Goal: Task Accomplishment & Management: Use online tool/utility

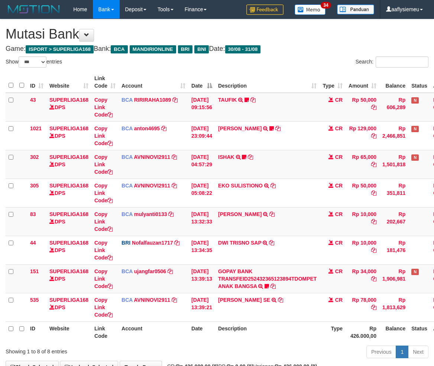
select select "***"
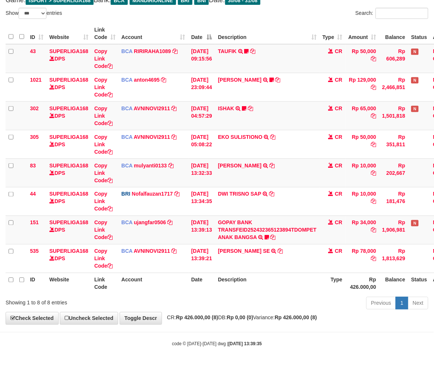
click at [178, 312] on div "**********" at bounding box center [217, 148] width 434 height 354
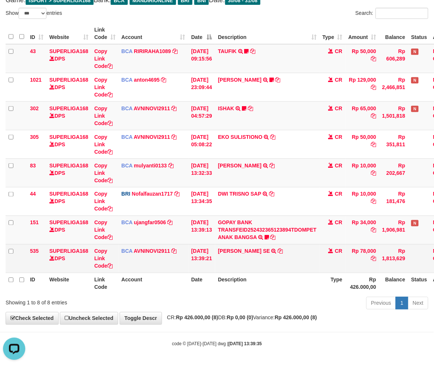
drag, startPoint x: 277, startPoint y: 283, endPoint x: 332, endPoint y: 268, distance: 57.2
click at [277, 284] on th "Description" at bounding box center [267, 283] width 104 height 21
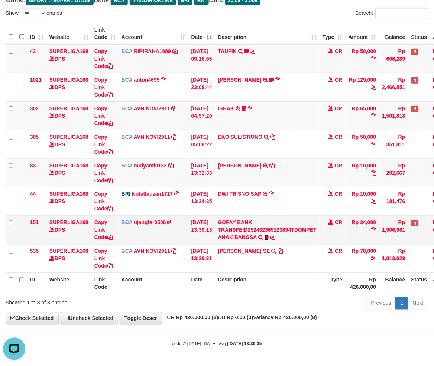
click at [269, 237] on icon at bounding box center [267, 237] width 4 height 5
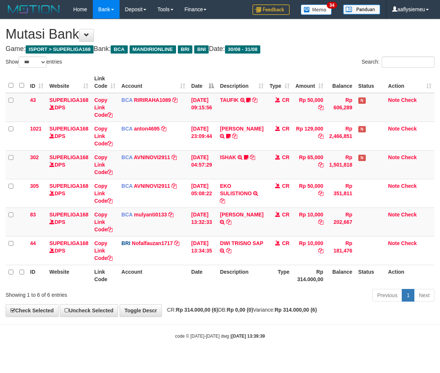
select select "***"
click at [214, 280] on th "Date" at bounding box center [202, 275] width 29 height 21
click at [213, 280] on th "Date" at bounding box center [202, 275] width 29 height 21
click at [203, 291] on div "Previous 1 Next" at bounding box center [312, 296] width 246 height 16
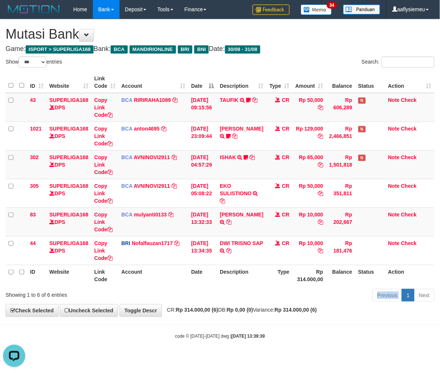
drag, startPoint x: 203, startPoint y: 291, endPoint x: 340, endPoint y: 252, distance: 142.9
click at [203, 291] on div "Previous 1 Next" at bounding box center [312, 296] width 246 height 16
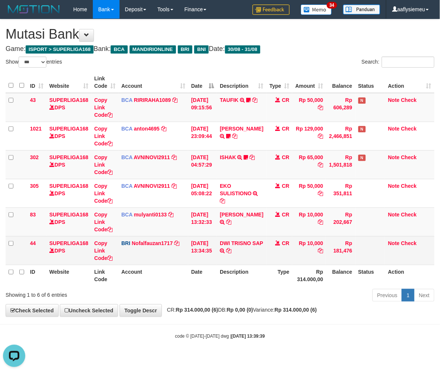
drag, startPoint x: 240, startPoint y: 262, endPoint x: 261, endPoint y: 256, distance: 22.2
click at [240, 262] on td "DWI TRISNO SAP TRANSFER NBMB DWI TRISNO SAP TO NOFAL ZANURIAH" at bounding box center [241, 250] width 49 height 29
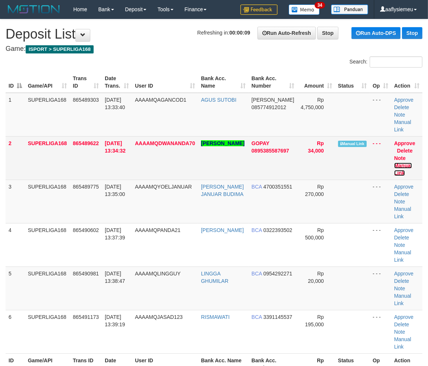
click at [403, 165] on link "Manual Link" at bounding box center [403, 169] width 18 height 13
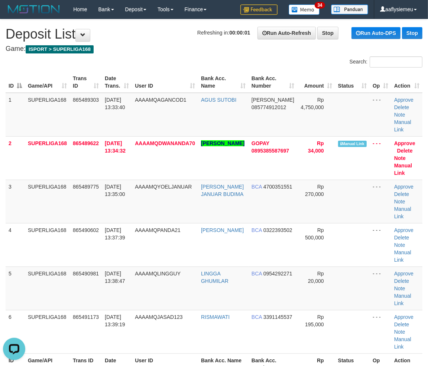
drag, startPoint x: 108, startPoint y: 197, endPoint x: 2, endPoint y: 234, distance: 112.6
click at [91, 210] on tr "3 SUPERLIGA168 865489775 31/08/2025 13:35:00 AAAAMQYOELJANUAR YOEL JANUAR BUDIM…" at bounding box center [214, 201] width 417 height 43
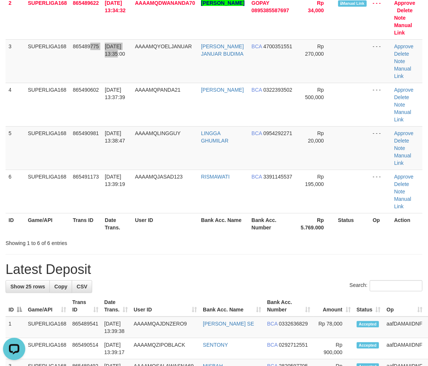
scroll to position [247, 0]
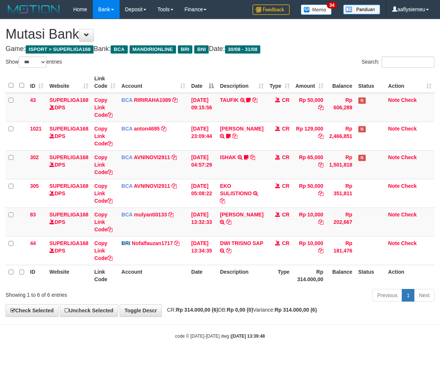
select select "***"
click at [180, 283] on th "Account" at bounding box center [154, 275] width 70 height 21
click at [253, 276] on th "Description" at bounding box center [241, 275] width 49 height 21
drag, startPoint x: 295, startPoint y: 285, endPoint x: 415, endPoint y: 248, distance: 125.0
click at [295, 284] on th "Rp 314.000,00" at bounding box center [309, 275] width 34 height 21
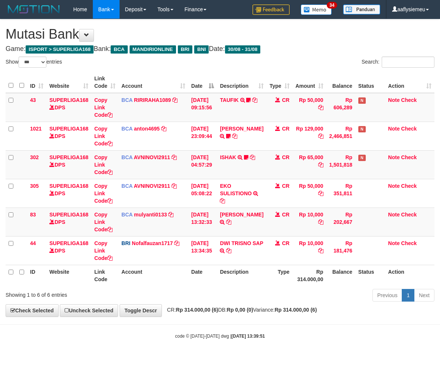
select select "***"
click at [283, 293] on div "Previous 1 Next" at bounding box center [312, 296] width 246 height 16
click at [240, 280] on th "Description" at bounding box center [241, 275] width 49 height 21
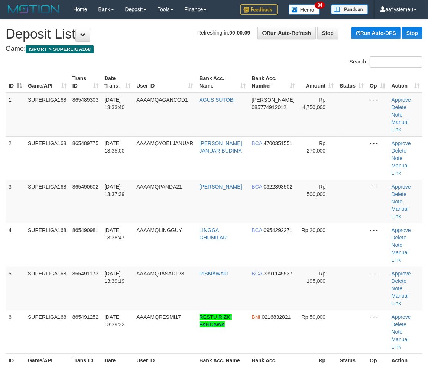
drag, startPoint x: 55, startPoint y: 216, endPoint x: 1, endPoint y: 233, distance: 55.6
click at [54, 223] on td "SUPERLIGA168" at bounding box center [47, 244] width 45 height 43
click at [77, 223] on td "865490981" at bounding box center [85, 244] width 32 height 43
click at [2, 227] on div "ID Game/API Trans ID Date Trans. User ID Bank Acc. Name Bank Acc. Number Amount…" at bounding box center [214, 223] width 428 height 308
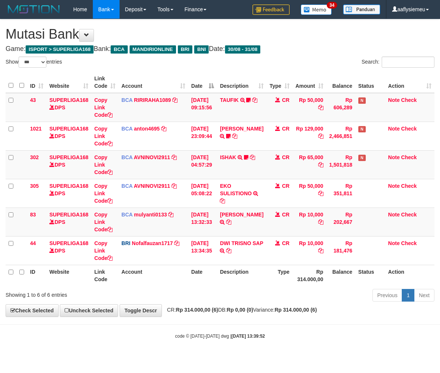
select select "***"
click at [256, 283] on th "Description" at bounding box center [241, 275] width 49 height 21
click at [262, 290] on div "Previous 1 Next" at bounding box center [312, 296] width 246 height 16
click at [255, 289] on div "Previous 1 Next" at bounding box center [312, 296] width 246 height 16
drag, startPoint x: 249, startPoint y: 290, endPoint x: 245, endPoint y: 291, distance: 3.8
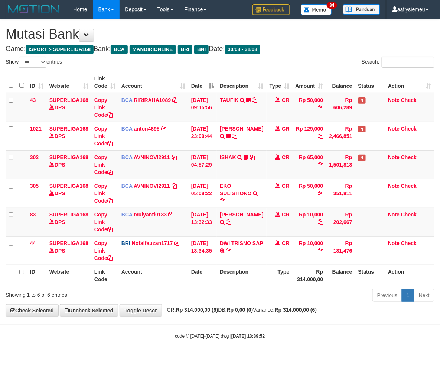
click at [247, 291] on div "Previous 1 Next" at bounding box center [312, 296] width 246 height 16
click at [242, 290] on div "Previous 1 Next" at bounding box center [312, 296] width 246 height 16
click at [240, 289] on div "Previous 1 Next" at bounding box center [312, 296] width 246 height 16
click at [239, 289] on div "Previous 1 Next" at bounding box center [312, 296] width 246 height 16
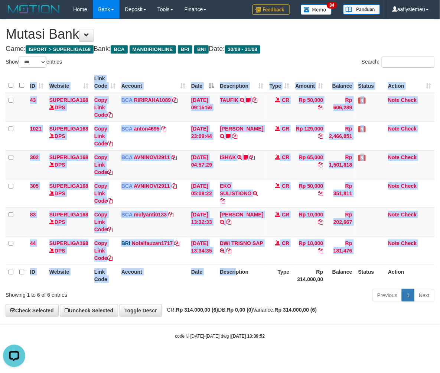
click at [239, 288] on div "Show ** ** ** *** entries Search: ID Website Link Code Account Date Description…" at bounding box center [220, 179] width 429 height 247
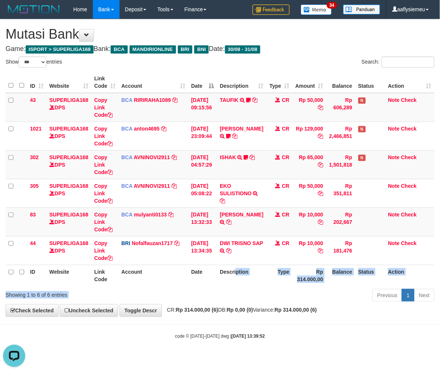
click at [239, 287] on div "ID Website Link Code Account Date Description Type Amount Balance Status Action…" at bounding box center [220, 178] width 440 height 218
click at [239, 287] on div "Show ** ** ** *** entries Search: ID Website Link Code Account Date Description…" at bounding box center [220, 179] width 429 height 247
click at [239, 288] on div "Previous 1 Next" at bounding box center [312, 296] width 246 height 16
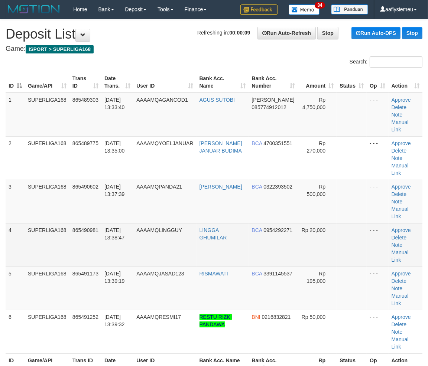
drag, startPoint x: 53, startPoint y: 202, endPoint x: 13, endPoint y: 222, distance: 44.4
click at [53, 223] on td "SUPERLIGA168" at bounding box center [47, 244] width 45 height 43
click at [61, 223] on td "SUPERLIGA168" at bounding box center [47, 244] width 45 height 43
drag, startPoint x: 90, startPoint y: 203, endPoint x: 82, endPoint y: 209, distance: 9.9
click at [87, 223] on td "865490981" at bounding box center [85, 244] width 32 height 43
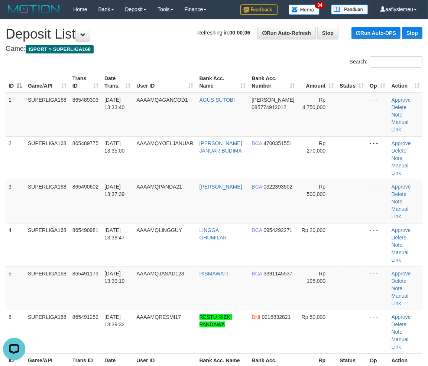
drag, startPoint x: 70, startPoint y: 223, endPoint x: 1, endPoint y: 243, distance: 71.8
click at [62, 228] on tr "4 SUPERLIGA168 865490981 31/08/2025 13:38:47 AAAAMQLINGGUY LINGGA GHUMILAR BCA …" at bounding box center [214, 244] width 417 height 43
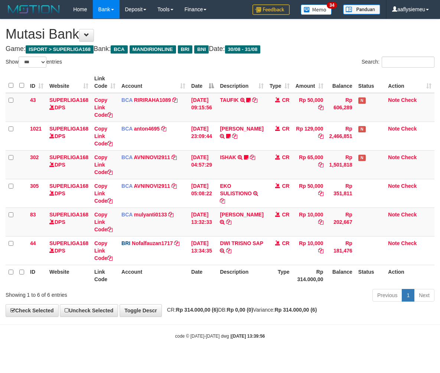
select select "***"
click at [292, 278] on th "Rp 314.000,00" at bounding box center [309, 275] width 34 height 21
click at [305, 270] on th "Rp 314.000,00" at bounding box center [309, 275] width 34 height 21
click at [304, 270] on th "Rp 314.000,00" at bounding box center [309, 275] width 34 height 21
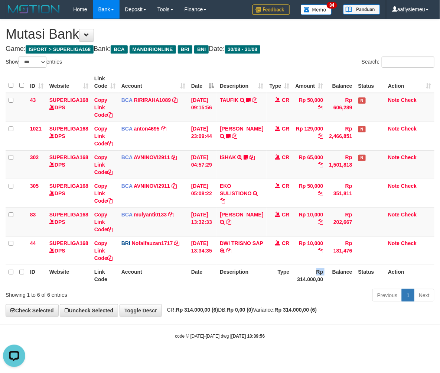
click at [286, 265] on th "Type" at bounding box center [280, 275] width 26 height 21
click at [278, 270] on th "Type" at bounding box center [280, 275] width 26 height 21
click at [269, 291] on div "Previous 1 Next" at bounding box center [312, 296] width 246 height 16
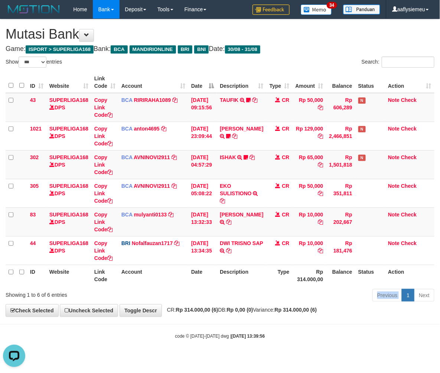
click at [269, 291] on div "Previous 1 Next" at bounding box center [312, 296] width 246 height 16
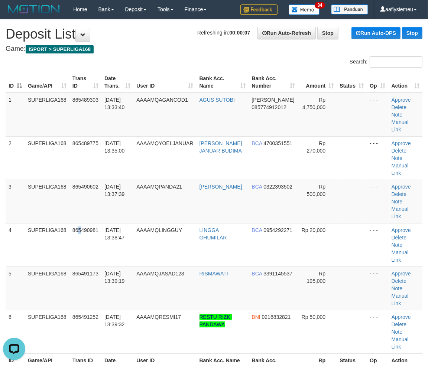
drag, startPoint x: 80, startPoint y: 203, endPoint x: 1, endPoint y: 237, distance: 85.2
click at [73, 223] on td "865490981" at bounding box center [85, 244] width 32 height 43
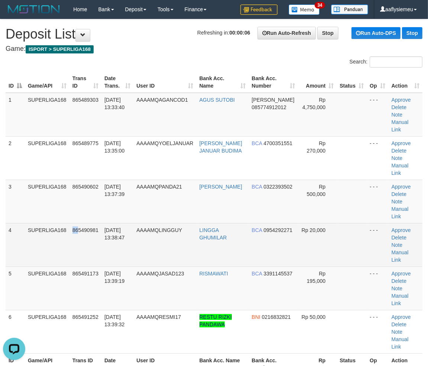
drag, startPoint x: 23, startPoint y: 209, endPoint x: 14, endPoint y: 214, distance: 10.5
click at [14, 214] on tbody "1 SUPERLIGA168 865489303 31/08/2025 13:33:40 AAAAMQAGANCOD1 AGUS SUTOBI DANA 08…" at bounding box center [214, 223] width 417 height 261
click at [32, 223] on td "SUPERLIGA168" at bounding box center [47, 244] width 45 height 43
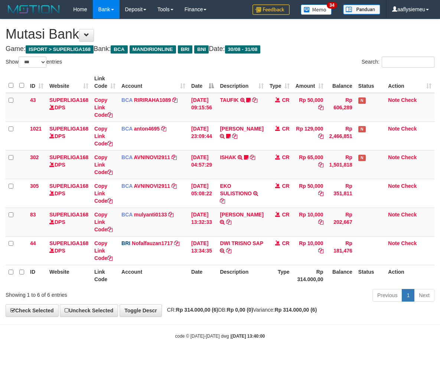
select select "***"
click at [269, 292] on div "Previous 1 Next" at bounding box center [312, 296] width 246 height 16
drag, startPoint x: 267, startPoint y: 299, endPoint x: 439, endPoint y: 241, distance: 181.4
click at [268, 300] on div "Previous 1 Next" at bounding box center [312, 296] width 246 height 16
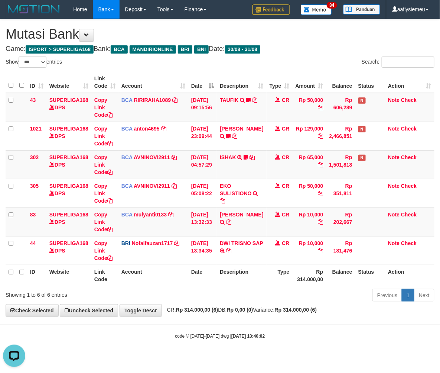
drag, startPoint x: 220, startPoint y: 294, endPoint x: 299, endPoint y: 272, distance: 82.7
click at [220, 294] on div "Previous 1 Next" at bounding box center [312, 296] width 246 height 16
click at [283, 276] on th "Type" at bounding box center [280, 275] width 26 height 21
select select "***"
click at [242, 321] on body "Toggle navigation Home Bank Account List Load By Website Group [ISPORT] SUPERLI…" at bounding box center [220, 179] width 440 height 358
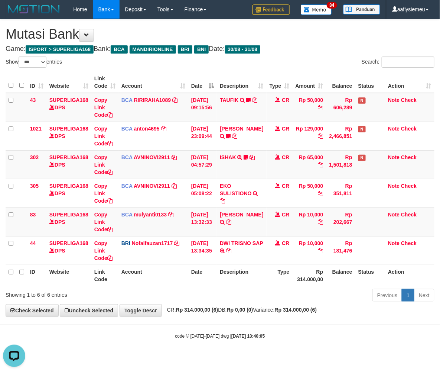
click at [280, 302] on div "Previous 1 Next" at bounding box center [312, 296] width 246 height 16
click at [239, 327] on body "Toggle navigation Home Bank Account List Load By Website Group [ISPORT] SUPERLI…" at bounding box center [220, 179] width 440 height 358
click at [268, 283] on th "Type" at bounding box center [280, 275] width 26 height 21
click at [363, 269] on th "Status" at bounding box center [371, 275] width 30 height 21
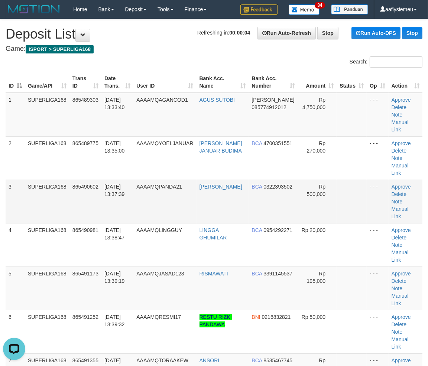
click at [106, 194] on td "[DATE] 13:37:39" at bounding box center [117, 201] width 32 height 43
drag, startPoint x: 69, startPoint y: 239, endPoint x: 1, endPoint y: 254, distance: 69.8
click at [68, 267] on td "SUPERLIGA168" at bounding box center [47, 288] width 45 height 43
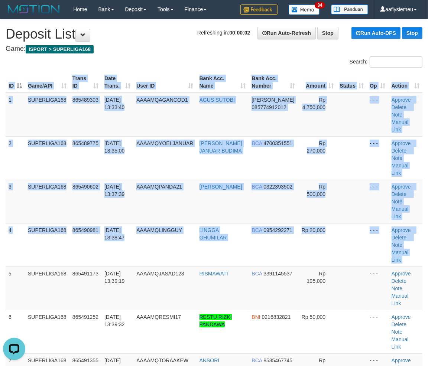
click at [1, 247] on div "ID Game/API Trans ID Date Trans. User ID Bank Acc. Name Bank Acc. Number Amount…" at bounding box center [214, 244] width 428 height 351
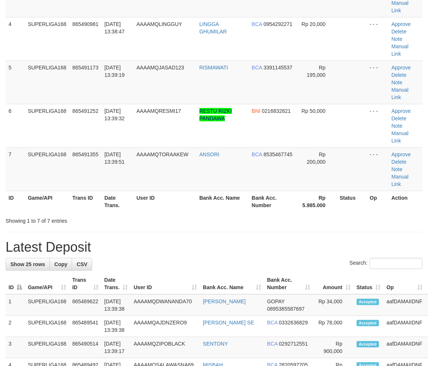
click at [208, 191] on th "Bank Acc. Name" at bounding box center [223, 201] width 52 height 21
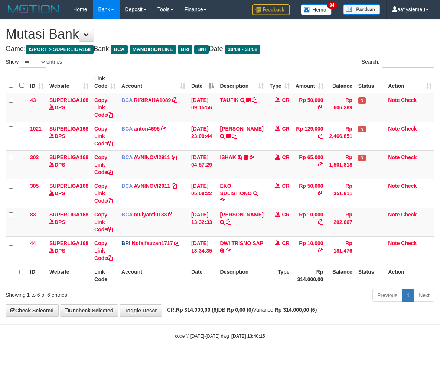
select select "***"
drag, startPoint x: 172, startPoint y: 279, endPoint x: 183, endPoint y: 273, distance: 12.8
click at [172, 279] on th "Account" at bounding box center [154, 275] width 70 height 21
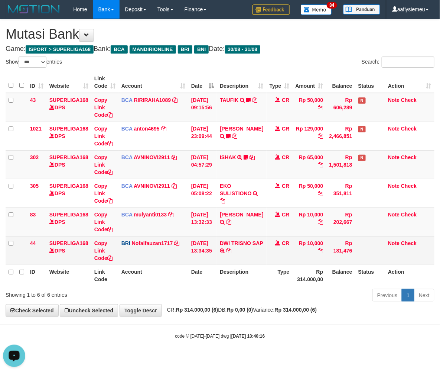
click at [217, 262] on td "[DATE] 13:34:35" at bounding box center [202, 250] width 29 height 29
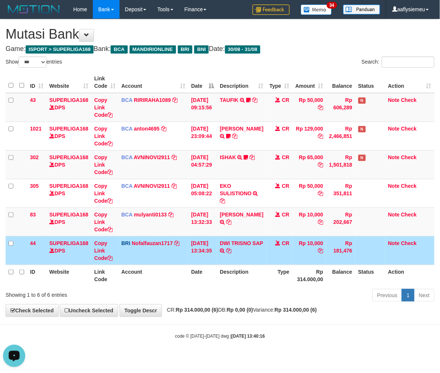
click at [312, 252] on td "Rp 10,000" at bounding box center [309, 250] width 34 height 29
drag, startPoint x: 277, startPoint y: 240, endPoint x: 202, endPoint y: 240, distance: 74.7
click at [276, 241] on span at bounding box center [277, 242] width 5 height 5
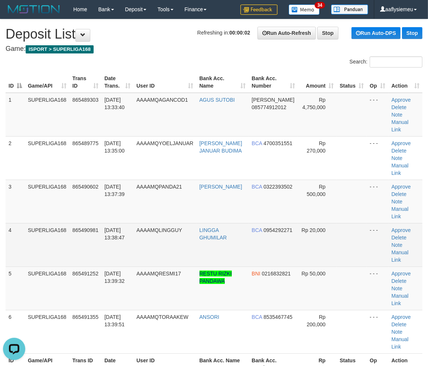
click at [27, 233] on td "SUPERLIGA168" at bounding box center [47, 244] width 45 height 43
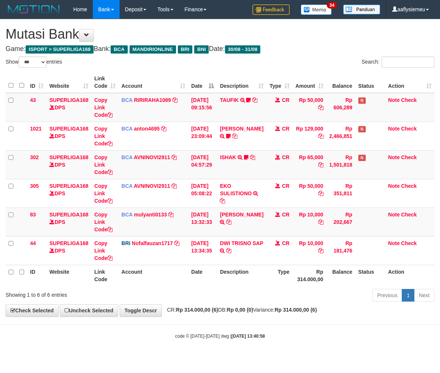
select select "***"
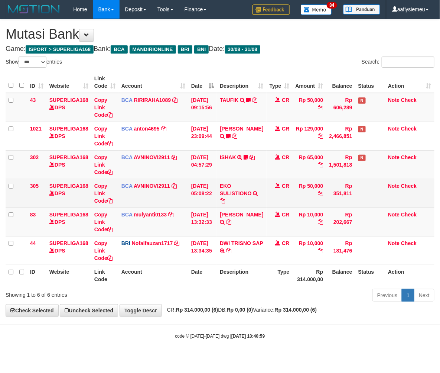
drag, startPoint x: 130, startPoint y: 179, endPoint x: 197, endPoint y: 185, distance: 67.5
click at [132, 181] on td "BCA AVNINOVI2911 DPS AVNI NOVITA SADLY mutasi_20250831_4886 | 305 mutasi_202508…" at bounding box center [154, 193] width 70 height 29
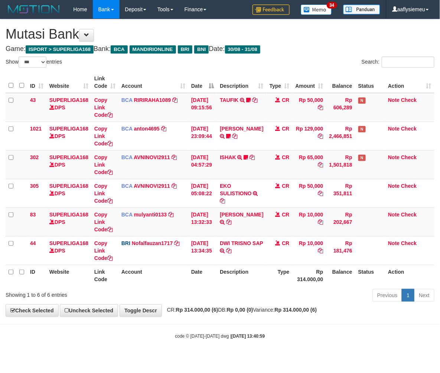
click at [213, 285] on th "Date" at bounding box center [202, 275] width 29 height 21
click at [258, 305] on div "**********" at bounding box center [220, 167] width 440 height 297
click at [272, 289] on div "Previous 1 Next" at bounding box center [312, 296] width 246 height 16
select select "***"
click at [270, 289] on div "Previous 1 Next" at bounding box center [312, 296] width 246 height 16
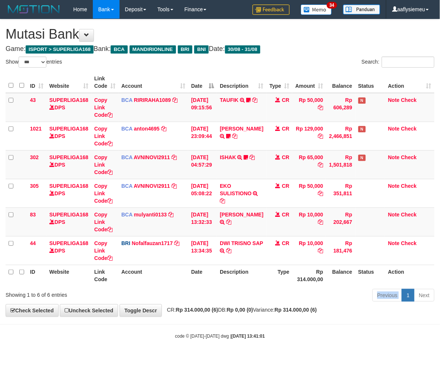
click at [270, 289] on div "Previous 1 Next" at bounding box center [312, 296] width 246 height 16
click at [231, 288] on div "Previous 1 Next" at bounding box center [312, 296] width 246 height 16
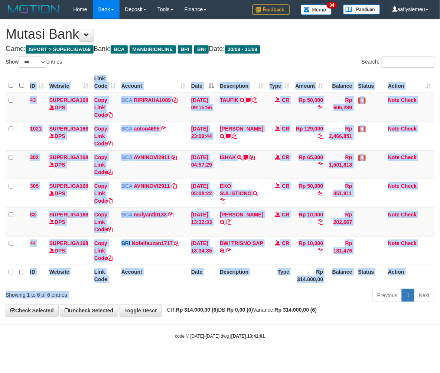
click at [228, 287] on div "Show ** ** ** *** entries Search: ID Website Link Code Account Date Description…" at bounding box center [220, 179] width 429 height 247
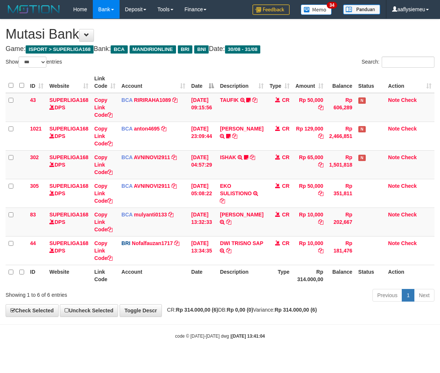
select select "***"
click at [222, 286] on div "ID Website Link Code Account Date Description Type Amount Balance Status Action…" at bounding box center [220, 178] width 440 height 218
drag, startPoint x: 149, startPoint y: 298, endPoint x: 69, endPoint y: 323, distance: 84.2
click at [148, 300] on div "Showing 1 to 6 of 6 entries Previous 1 Next" at bounding box center [220, 296] width 440 height 16
click at [203, 302] on div "Previous 1 Next" at bounding box center [312, 296] width 246 height 16
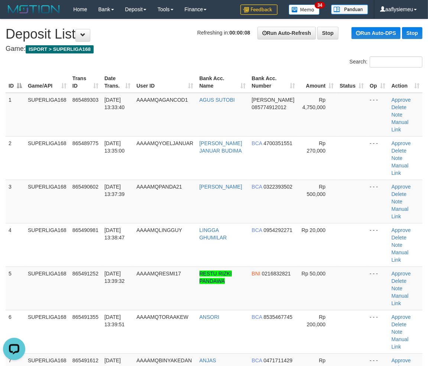
drag, startPoint x: 24, startPoint y: 242, endPoint x: 1, endPoint y: 252, distance: 25.0
click at [24, 267] on td "5" at bounding box center [15, 288] width 19 height 43
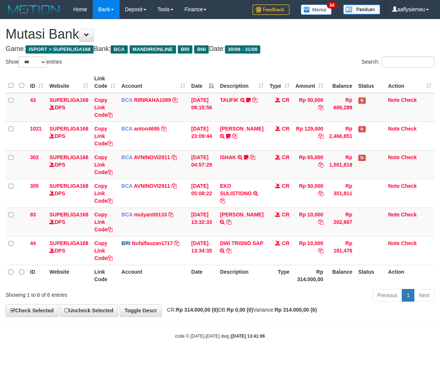
select select "***"
click at [212, 299] on div "Previous 1 Next" at bounding box center [312, 296] width 246 height 16
drag, startPoint x: 213, startPoint y: 299, endPoint x: 305, endPoint y: 293, distance: 92.3
click at [216, 300] on div "Previous 1 Next" at bounding box center [312, 296] width 246 height 16
click at [279, 301] on div "Previous 1 Next" at bounding box center [312, 296] width 246 height 16
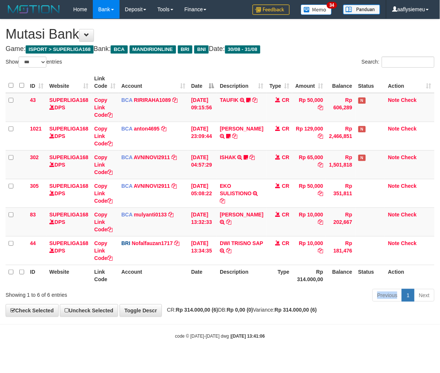
click at [279, 301] on div "Previous 1 Next" at bounding box center [312, 296] width 246 height 16
click at [278, 300] on div "Previous 1 Next" at bounding box center [312, 296] width 246 height 16
select select "***"
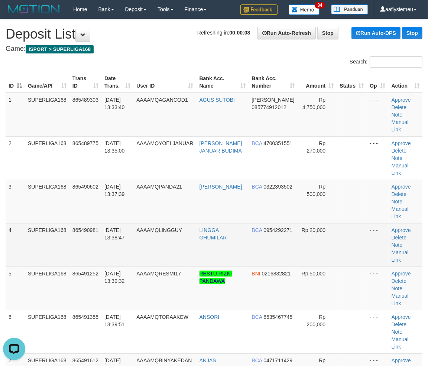
drag, startPoint x: 19, startPoint y: 222, endPoint x: 1, endPoint y: 231, distance: 20.6
click at [19, 223] on td "4" at bounding box center [15, 244] width 19 height 43
click at [83, 232] on td "865490981" at bounding box center [85, 244] width 32 height 43
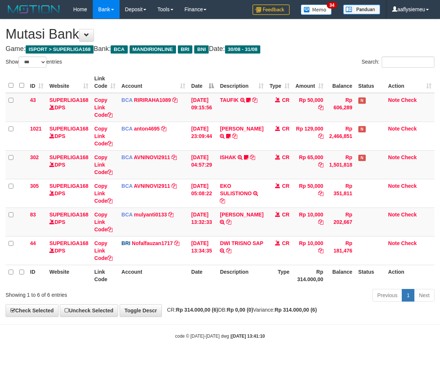
select select "***"
click at [274, 284] on th "Type" at bounding box center [280, 275] width 26 height 21
select select "***"
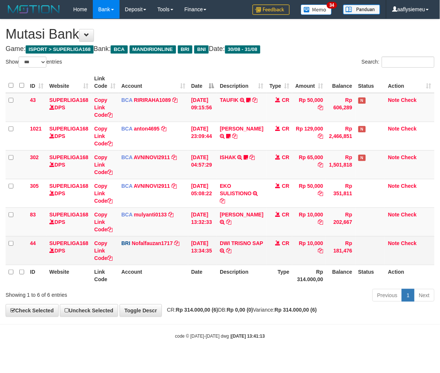
click at [180, 254] on td "BRI Nofalfauzan1717 DPS NOFAL ZANURIAH mutasi_20250831_2213 | 44 mutasi_2025083…" at bounding box center [154, 250] width 70 height 29
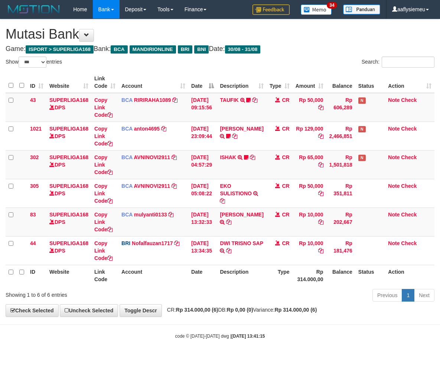
select select "***"
click at [293, 286] on div "ID Website Link Code Account Date Description Type Amount Balance Status Action…" at bounding box center [220, 178] width 440 height 218
select select "***"
click at [195, 273] on th "Date" at bounding box center [202, 275] width 29 height 21
click at [222, 295] on div "Previous 1 Next" at bounding box center [312, 296] width 246 height 16
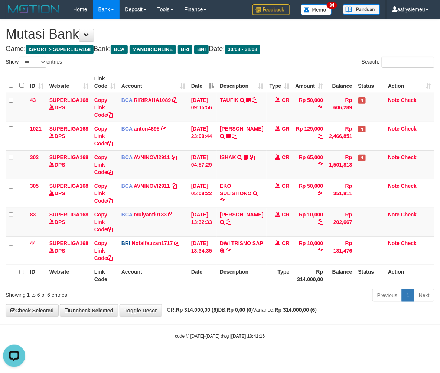
click at [221, 296] on div "Previous 1 Next" at bounding box center [312, 296] width 246 height 16
click at [221, 295] on div "Previous 1 Next" at bounding box center [312, 296] width 246 height 16
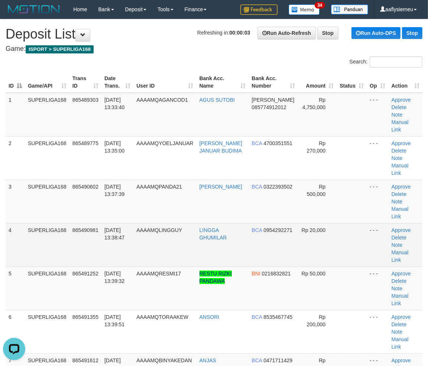
click at [88, 223] on td "865490981" at bounding box center [85, 244] width 32 height 43
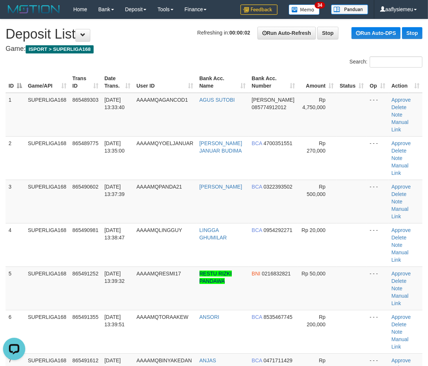
scroll to position [117, 0]
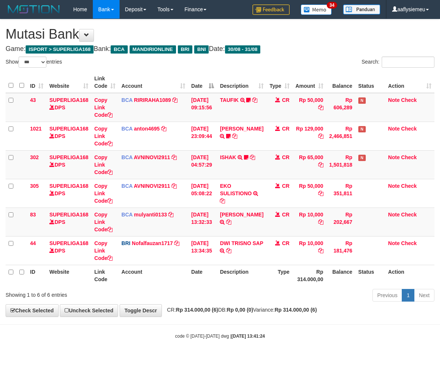
select select "***"
click at [246, 300] on div "Previous 1 Next" at bounding box center [312, 296] width 246 height 16
drag, startPoint x: 252, startPoint y: 301, endPoint x: 337, endPoint y: 265, distance: 92.4
click at [252, 301] on div "Previous 1 Next" at bounding box center [312, 296] width 246 height 16
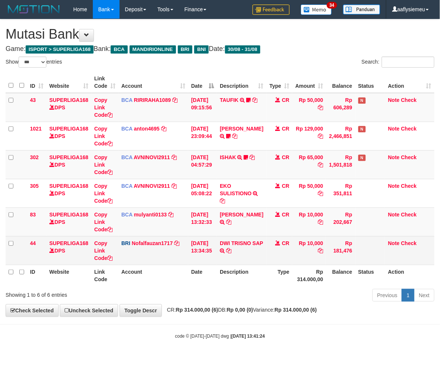
drag, startPoint x: 324, startPoint y: 263, endPoint x: 331, endPoint y: 257, distance: 9.6
click at [322, 265] on table "ID Website Link Code Account Date Description Type Amount Balance Status Action…" at bounding box center [220, 179] width 429 height 214
click at [250, 259] on td "DWI TRISNO SAP TRANSFER NBMB DWI TRISNO SAP TO [PERSON_NAME] ZANURIAH" at bounding box center [241, 250] width 49 height 29
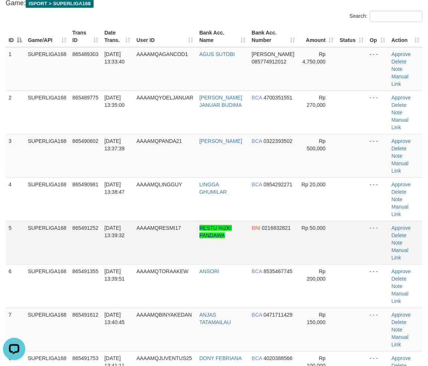
drag, startPoint x: 21, startPoint y: 218, endPoint x: 0, endPoint y: 224, distance: 21.9
click at [23, 221] on td "5" at bounding box center [15, 242] width 19 height 43
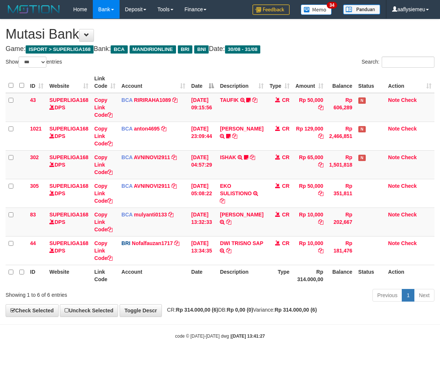
select select "***"
drag, startPoint x: 244, startPoint y: 281, endPoint x: 299, endPoint y: 268, distance: 57.3
click at [243, 283] on th "Description" at bounding box center [241, 275] width 49 height 21
select select "***"
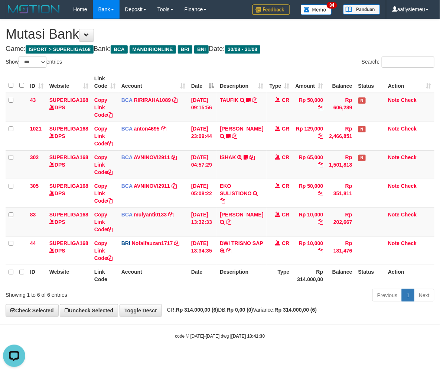
click at [207, 276] on th "Date" at bounding box center [202, 275] width 29 height 21
select select "***"
click at [246, 288] on div "Previous 1 Next" at bounding box center [312, 296] width 246 height 16
drag, startPoint x: 212, startPoint y: 291, endPoint x: 52, endPoint y: 307, distance: 160.5
click at [212, 291] on div "Previous 1 Next" at bounding box center [312, 296] width 246 height 16
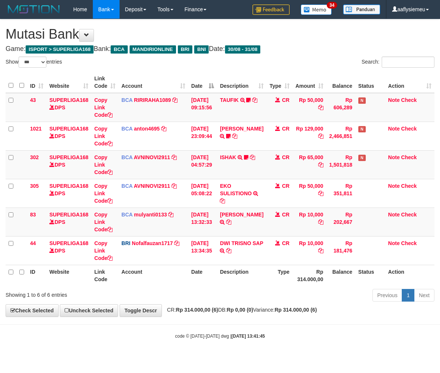
select select "***"
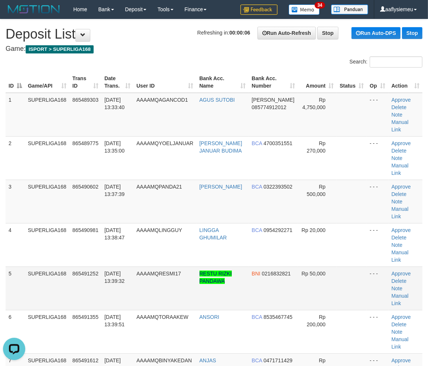
click at [16, 267] on td "5" at bounding box center [15, 288] width 19 height 43
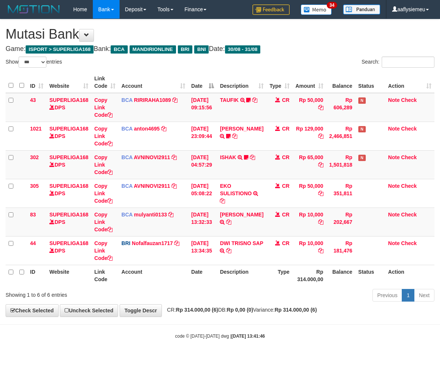
select select "***"
click at [201, 284] on th "Date" at bounding box center [202, 275] width 29 height 21
click at [198, 302] on div "Previous 1 Next" at bounding box center [312, 296] width 246 height 16
click at [208, 299] on div "Previous 1 Next" at bounding box center [312, 296] width 246 height 16
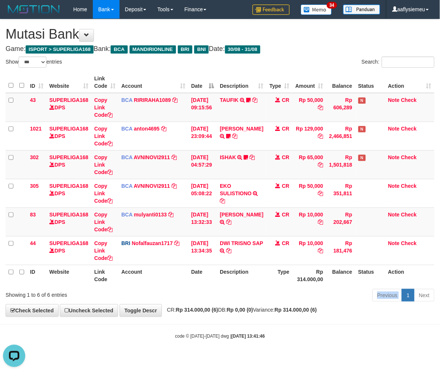
click at [208, 299] on div "Previous 1 Next" at bounding box center [312, 296] width 246 height 16
click at [207, 299] on div "Previous 1 Next" at bounding box center [312, 296] width 246 height 16
select select "***"
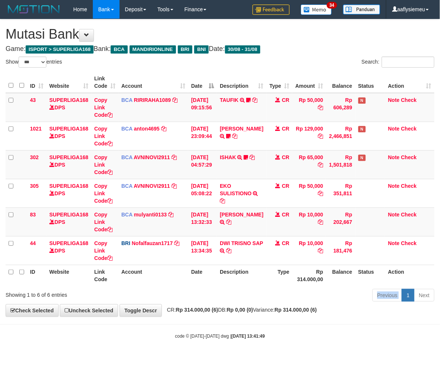
click at [207, 299] on div "Previous 1 Next" at bounding box center [312, 296] width 246 height 16
click at [217, 283] on th "Date" at bounding box center [202, 275] width 29 height 21
select select "***"
click at [252, 272] on th "Description" at bounding box center [241, 275] width 49 height 21
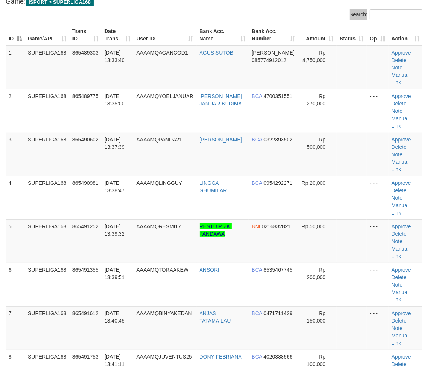
scroll to position [124, 0]
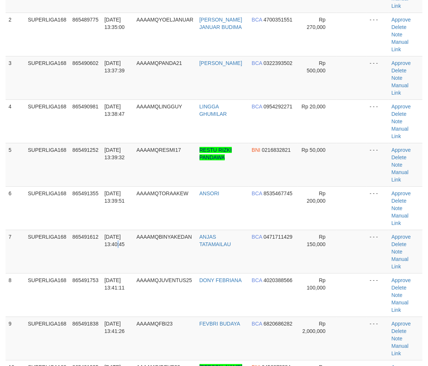
drag, startPoint x: 108, startPoint y: 213, endPoint x: 3, endPoint y: 259, distance: 115.5
click at [106, 230] on td "31/08/2025 13:40:45" at bounding box center [117, 251] width 32 height 43
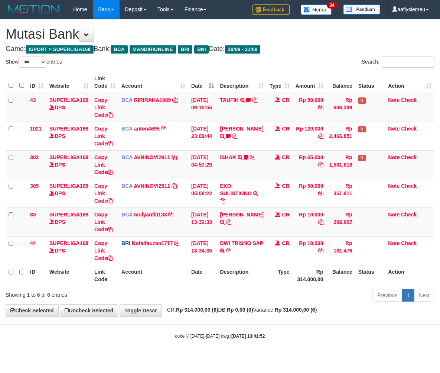
select select "***"
click at [266, 293] on div "Previous 1 Next" at bounding box center [312, 296] width 246 height 16
click at [322, 294] on div "Previous 1 Next" at bounding box center [312, 296] width 246 height 16
click at [294, 295] on div "Previous 1 Next" at bounding box center [312, 296] width 246 height 16
select select "***"
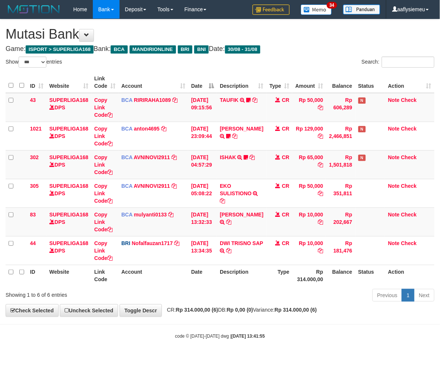
drag, startPoint x: 228, startPoint y: 307, endPoint x: 237, endPoint y: 306, distance: 9.0
click at [228, 307] on span "CR: Rp 314.000,00 (6) DB: Rp 0,00 (0) Variance: Rp 314.000,00 (6)" at bounding box center [240, 310] width 154 height 6
click at [223, 299] on div "Previous 1 Next" at bounding box center [312, 296] width 246 height 16
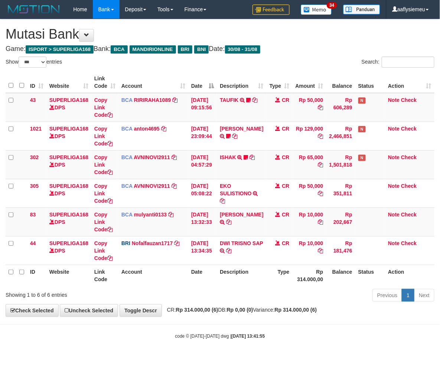
click at [222, 299] on div "Previous 1 Next" at bounding box center [312, 296] width 246 height 16
click at [221, 299] on div "Previous 1 Next" at bounding box center [312, 296] width 246 height 16
click at [220, 299] on div "Previous 1 Next" at bounding box center [312, 296] width 246 height 16
select select "***"
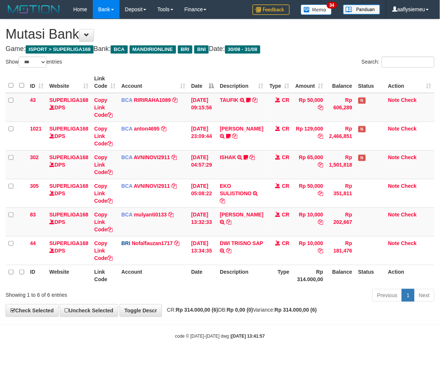
click at [217, 299] on div "Previous 1 Next" at bounding box center [312, 296] width 246 height 16
drag, startPoint x: 130, startPoint y: 233, endPoint x: 1, endPoint y: 264, distance: 132.9
click at [130, 233] on td "BCA mulyanti0133 DPS MULYANTI mutasi_20250831_4495 | 83 mutasi_20250831_4495 | …" at bounding box center [154, 221] width 70 height 29
click at [157, 232] on td "BCA mulyanti0133 DPS MULYANTI mutasi_20250831_4495 | 83 mutasi_20250831_4495 | …" at bounding box center [154, 221] width 70 height 29
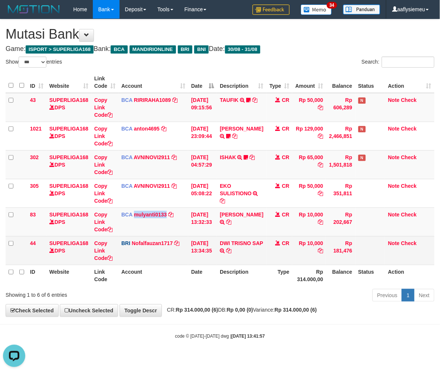
drag, startPoint x: 158, startPoint y: 232, endPoint x: 347, endPoint y: 239, distance: 189.6
click at [162, 232] on td "BCA mulyanti0133 DPS MULYANTI mutasi_20250831_4495 | 83 mutasi_20250831_4495 | …" at bounding box center [154, 221] width 70 height 29
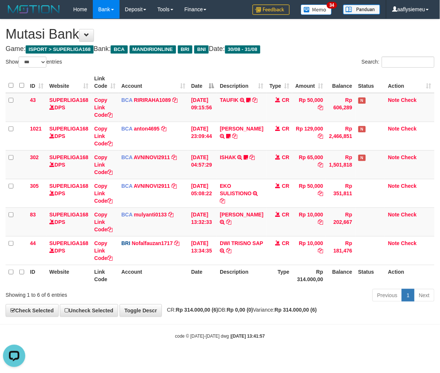
drag, startPoint x: 258, startPoint y: 272, endPoint x: 124, endPoint y: 300, distance: 136.8
click at [257, 272] on th "Description" at bounding box center [241, 275] width 49 height 21
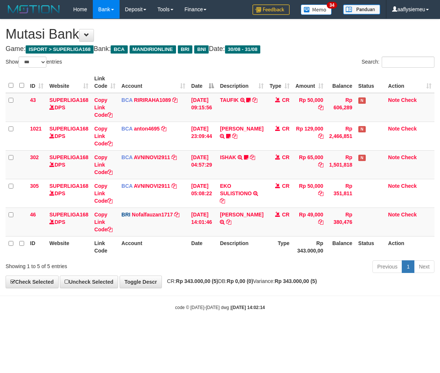
select select "***"
click at [244, 229] on td "RIKA ASTRIANI TRANSFER NBMB RIKA ASTRIANI TO NOFAL ZANURIAH" at bounding box center [241, 221] width 49 height 29
select select "***"
click at [213, 271] on div "Previous 1 Next" at bounding box center [312, 267] width 246 height 16
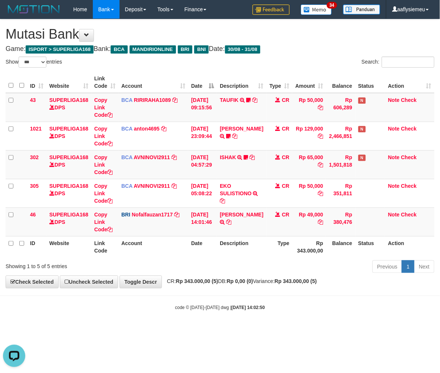
drag, startPoint x: 422, startPoint y: 231, endPoint x: 177, endPoint y: 288, distance: 252.1
click at [422, 231] on td "Note Check" at bounding box center [409, 221] width 49 height 29
click at [107, 302] on body "Toggle navigation Home Bank Account List Load By Website Group [ISPORT] SUPERLI…" at bounding box center [220, 164] width 440 height 329
select select "***"
click at [279, 255] on th "Type" at bounding box center [280, 246] width 26 height 21
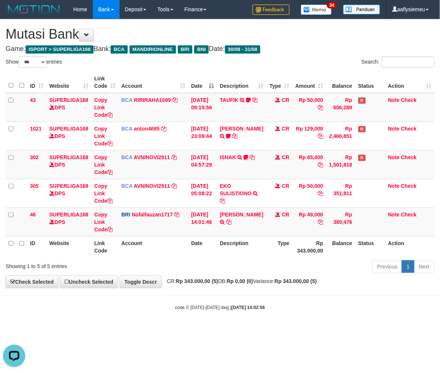
click at [222, 270] on div "Previous 1 Next" at bounding box center [312, 267] width 246 height 16
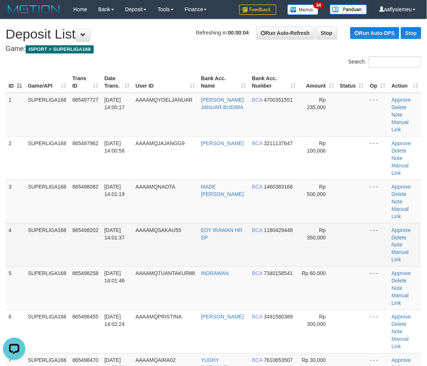
drag, startPoint x: 65, startPoint y: 217, endPoint x: 4, endPoint y: 235, distance: 63.7
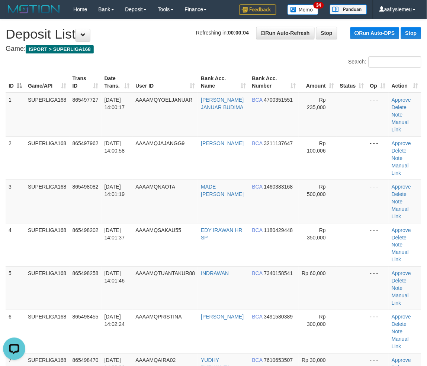
click at [59, 223] on tr "4 SUPERLIGA168 865498202 31/08/2025 14:01:37 AAAAMQSAKAU55 EDY IRAWAN HR SP BCA…" at bounding box center [213, 244] width 415 height 43
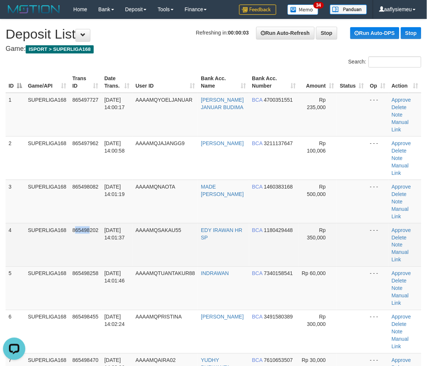
click at [80, 223] on td "865498202" at bounding box center [85, 244] width 32 height 43
click at [85, 223] on td "865498202" at bounding box center [85, 244] width 32 height 43
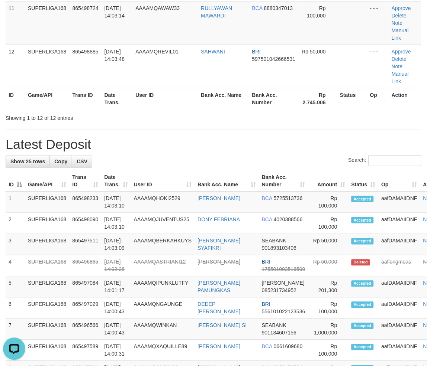
drag, startPoint x: 72, startPoint y: 239, endPoint x: 1, endPoint y: 264, distance: 75.3
click at [64, 319] on tr "7 SUPERLIGA168 865496566 31/08/2025 14:00:43 AAAAMQWINKAN DINDA IRFAN SI SEABAN…" at bounding box center [228, 329] width 445 height 21
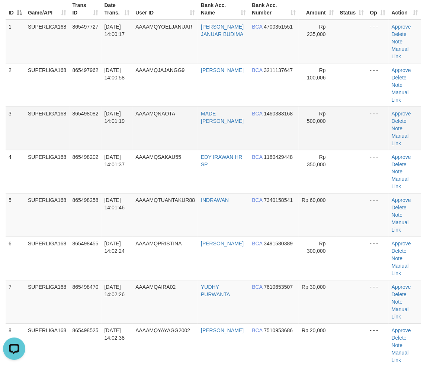
scroll to position [72, 0]
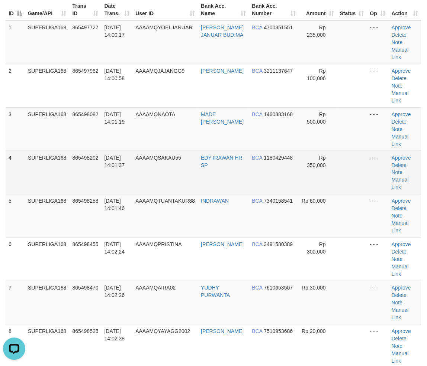
click at [159, 125] on td "AAAAMQNAOTA" at bounding box center [164, 128] width 65 height 43
click at [65, 153] on td "SUPERLIGA168" at bounding box center [47, 172] width 45 height 43
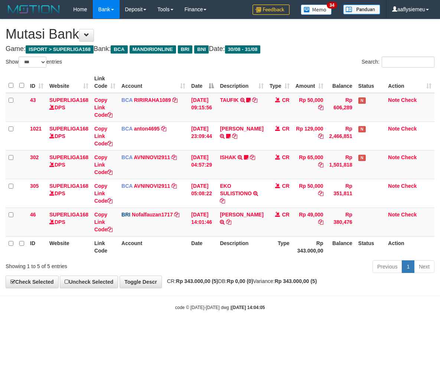
select select "***"
drag, startPoint x: 227, startPoint y: 227, endPoint x: 316, endPoint y: 223, distance: 88.9
click at [227, 224] on icon at bounding box center [228, 221] width 5 height 5
drag, startPoint x: 348, startPoint y: 302, endPoint x: 440, endPoint y: 278, distance: 95.0
click at [372, 295] on body "Toggle navigation Home Bank Account List Load By Website Group [ISPORT] SUPERLI…" at bounding box center [220, 164] width 440 height 329
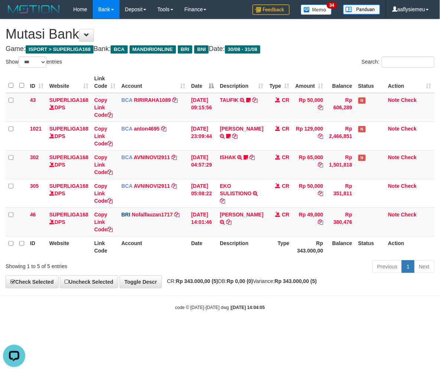
click at [295, 272] on div "Previous 1 Next" at bounding box center [312, 267] width 246 height 16
click at [292, 244] on th "Rp 343.000,00" at bounding box center [309, 246] width 34 height 21
select select "***"
click at [247, 270] on div "Previous 1 Next" at bounding box center [312, 267] width 246 height 16
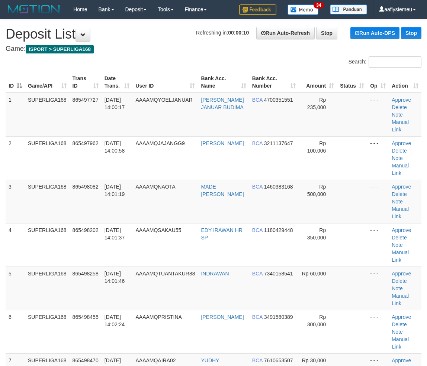
scroll to position [72, 0]
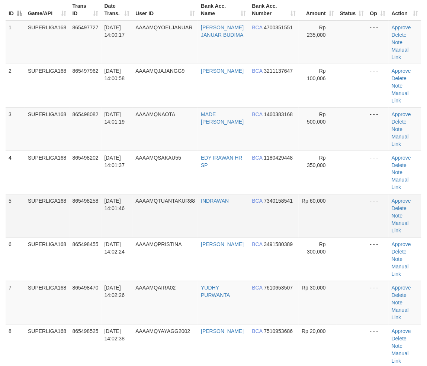
click at [99, 199] on td "865498258" at bounding box center [85, 215] width 32 height 43
click at [69, 194] on td "865498258" at bounding box center [85, 215] width 32 height 43
click at [15, 197] on td "5" at bounding box center [15, 215] width 19 height 43
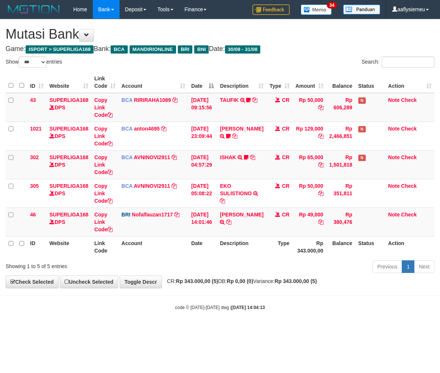
select select "***"
click at [247, 266] on div "Previous 1 Next" at bounding box center [312, 267] width 246 height 16
click at [246, 266] on div "Previous 1 Next" at bounding box center [312, 267] width 246 height 16
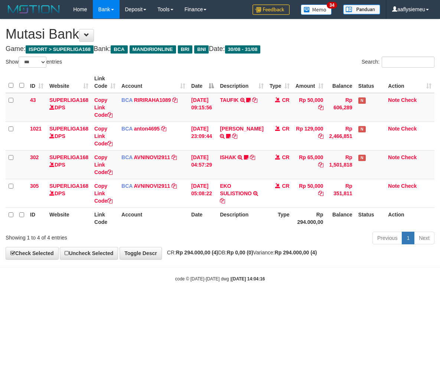
select select "***"
drag, startPoint x: 247, startPoint y: 265, endPoint x: 440, endPoint y: 230, distance: 195.5
click at [249, 265] on body "Toggle navigation Home Bank Account List Load By Website Group [ISPORT] SUPERLI…" at bounding box center [220, 150] width 440 height 301
click at [285, 272] on body "Toggle navigation Home Bank Account List Load By Website Group [ISPORT] SUPERLI…" at bounding box center [220, 150] width 440 height 301
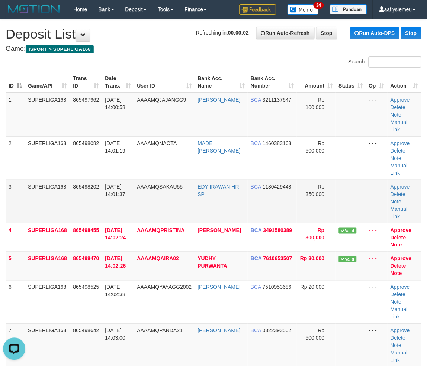
click at [27, 199] on td "SUPERLIGA168" at bounding box center [47, 201] width 45 height 43
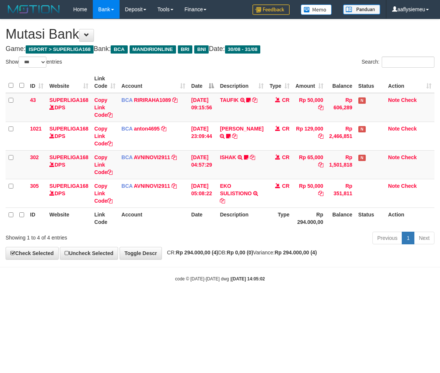
select select "***"
drag, startPoint x: 160, startPoint y: 269, endPoint x: 286, endPoint y: 267, distance: 126.0
click at [164, 270] on body "Toggle navigation Home Bank Account List Load By Website Group [ISPORT] SUPERLI…" at bounding box center [220, 150] width 440 height 301
click at [294, 277] on div "code © [DATE]-[DATE] dwg | [DATE] 14:05:02" at bounding box center [220, 278] width 440 height 7
click at [400, 266] on body "Toggle navigation Home Bank Account List Load By Website Group [ISPORT] SUPERLI…" at bounding box center [220, 150] width 440 height 301
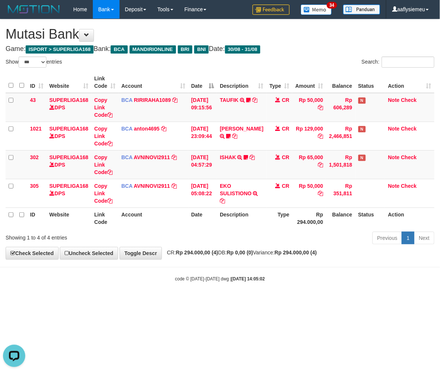
click at [383, 270] on body "Toggle navigation Home Bank Account List Load By Website Group [ISPORT] SUPERLI…" at bounding box center [220, 150] width 440 height 301
click at [403, 242] on link "1" at bounding box center [408, 237] width 13 height 13
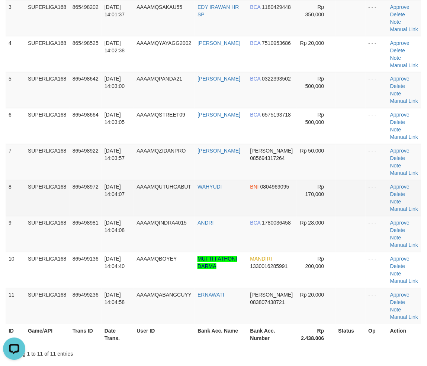
click at [111, 201] on td "31/08/2025 14:04:07" at bounding box center [117, 198] width 32 height 36
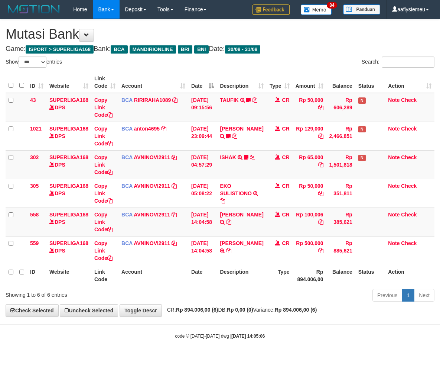
select select "***"
drag, startPoint x: 193, startPoint y: 298, endPoint x: 184, endPoint y: 293, distance: 10.8
click at [192, 298] on div "Previous 1 Next" at bounding box center [312, 296] width 246 height 16
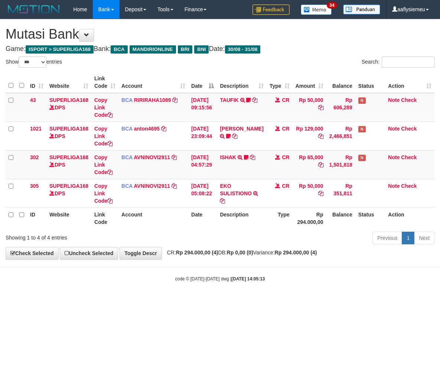
select select "***"
click at [240, 263] on body "Toggle navigation Home Bank Account List Load By Website Group [ISPORT] SUPERLI…" at bounding box center [220, 150] width 440 height 301
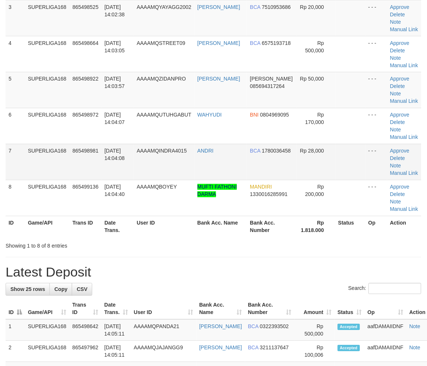
click at [62, 158] on td "SUPERLIGA168" at bounding box center [47, 162] width 45 height 36
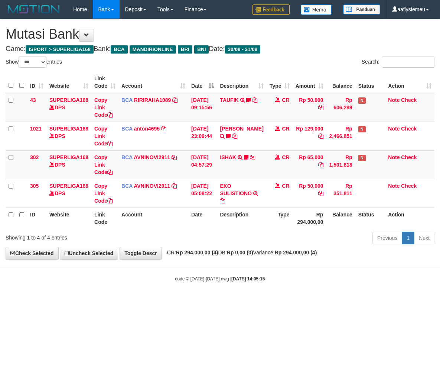
select select "***"
click at [329, 263] on body "Toggle navigation Home Bank Account List Load By Website Group [ISPORT] SUPERLI…" at bounding box center [220, 150] width 440 height 301
click at [260, 287] on body "Toggle navigation Home Bank Account List Load By Website Group [ISPORT] SUPERLI…" at bounding box center [220, 150] width 440 height 301
select select "***"
drag, startPoint x: 316, startPoint y: 252, endPoint x: 438, endPoint y: 223, distance: 125.5
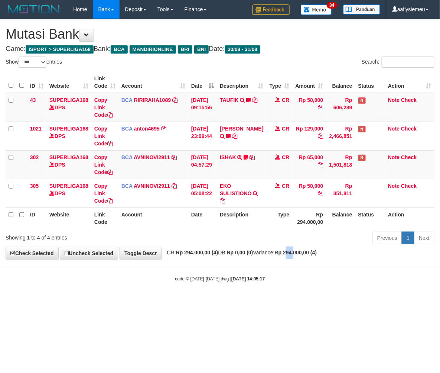
click at [317, 251] on strong "Rp 294.000,00 (4)" at bounding box center [296, 252] width 42 height 6
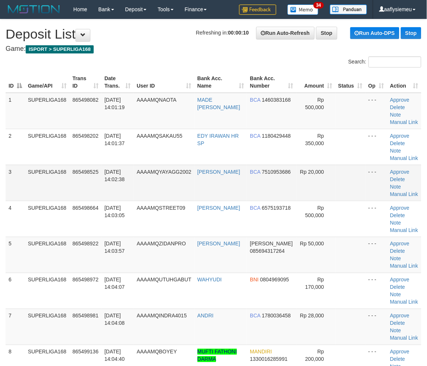
click at [65, 189] on td "SUPERLIGA168" at bounding box center [47, 183] width 45 height 36
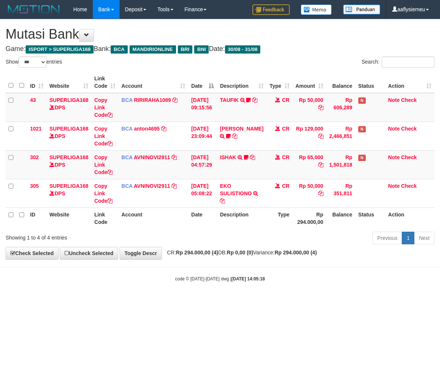
select select "***"
click at [261, 282] on div "code © 2012-2018 dwg | 2025/08/31 14:05:19" at bounding box center [220, 278] width 440 height 7
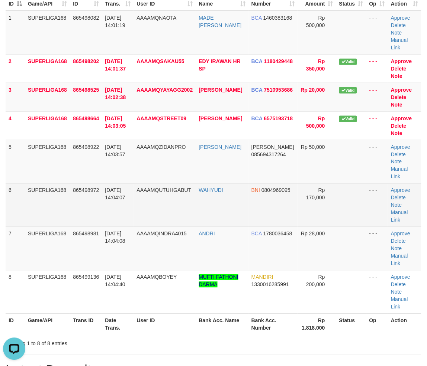
scroll to position [82, 0]
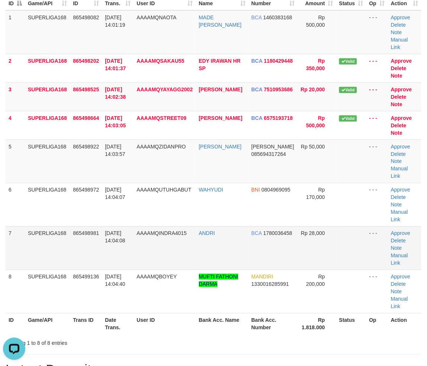
click at [59, 227] on td "SUPERLIGA168" at bounding box center [47, 248] width 45 height 43
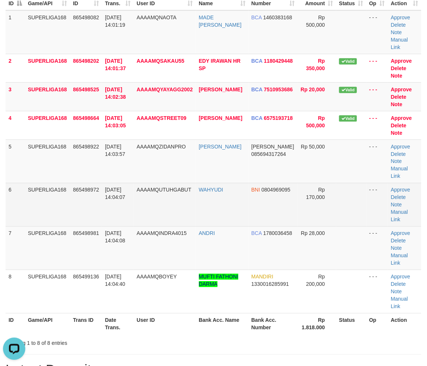
drag, startPoint x: 58, startPoint y: 181, endPoint x: 42, endPoint y: 194, distance: 20.3
click at [59, 183] on td "SUPERLIGA168" at bounding box center [47, 204] width 45 height 43
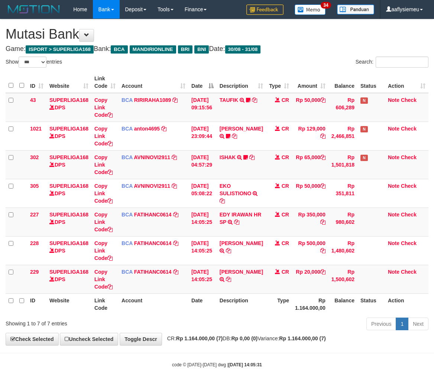
select select "***"
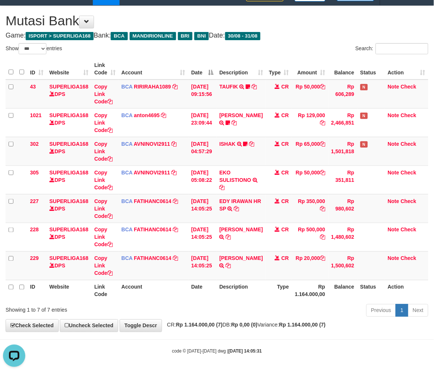
scroll to position [14, 0]
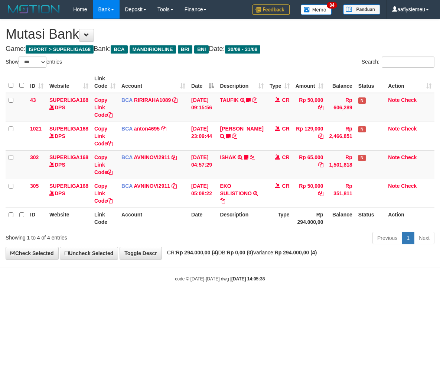
select select "***"
click at [156, 287] on body "Toggle navigation Home Bank Account List Load By Website Group [ISPORT] SUPERLI…" at bounding box center [220, 150] width 440 height 301
drag, startPoint x: 165, startPoint y: 357, endPoint x: 295, endPoint y: 303, distance: 140.5
click at [165, 301] on html "Toggle navigation Home Bank Account List Load By Website Group [ISPORT] SUPERLI…" at bounding box center [220, 150] width 440 height 301
drag, startPoint x: 223, startPoint y: 281, endPoint x: 130, endPoint y: 177, distance: 139.7
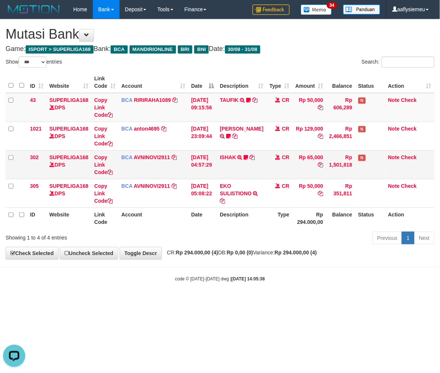
click at [222, 279] on div "code © 2012-2018 dwg | 2025/08/31 14:05:38" at bounding box center [220, 278] width 440 height 7
click at [226, 301] on html "Toggle navigation Home Bank Account List Load By Website Group [ISPORT] SUPERLI…" at bounding box center [220, 150] width 440 height 301
select select "***"
drag, startPoint x: 265, startPoint y: 269, endPoint x: 177, endPoint y: 229, distance: 96.9
click at [265, 269] on body "Toggle navigation Home Bank Account List Load By Website Group [ISPORT] SUPERLI…" at bounding box center [220, 150] width 440 height 301
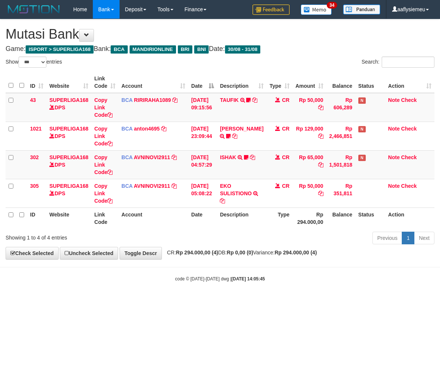
select select "***"
drag, startPoint x: 265, startPoint y: 299, endPoint x: 283, endPoint y: 293, distance: 18.7
click at [275, 296] on body "Toggle navigation Home Bank Account List Load By Website Group [ISPORT] SUPERLI…" at bounding box center [220, 150] width 440 height 301
click at [272, 283] on body "Toggle navigation Home Bank Account List Load By Website Group [ISPORT] SUPERLI…" at bounding box center [220, 150] width 440 height 301
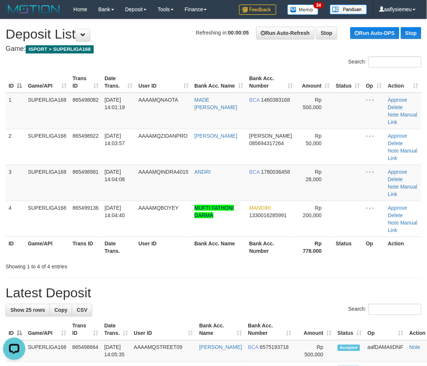
drag, startPoint x: 53, startPoint y: 205, endPoint x: 1, endPoint y: 222, distance: 55.6
click at [50, 208] on table "ID Game/API Trans ID Date Trans. User ID Bank Acc. Name Bank Acc. Number Amount…" at bounding box center [213, 165] width 415 height 187
click at [98, 175] on td "865498981" at bounding box center [85, 183] width 32 height 36
click at [111, 169] on span "31/08/2025 14:04:08" at bounding box center [114, 175] width 20 height 13
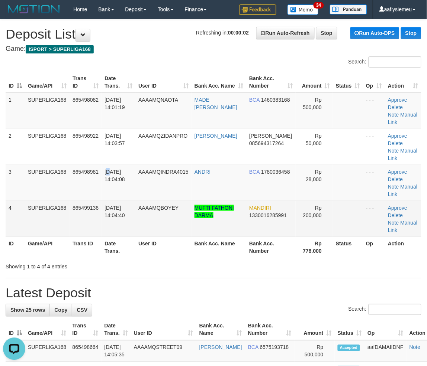
drag, startPoint x: 50, startPoint y: 179, endPoint x: 1, endPoint y: 198, distance: 52.2
click at [50, 201] on td "SUPERLIGA168" at bounding box center [47, 219] width 45 height 36
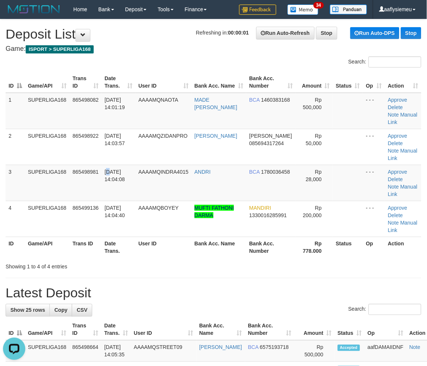
drag, startPoint x: 123, startPoint y: 172, endPoint x: 23, endPoint y: 210, distance: 107.0
click at [123, 173] on td "31/08/2025 14:04:08" at bounding box center [118, 183] width 34 height 36
click at [80, 170] on td "865498981" at bounding box center [85, 183] width 32 height 36
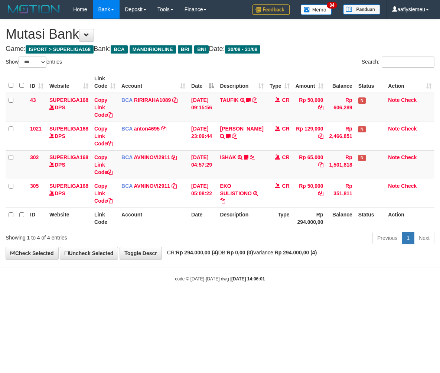
select select "***"
click at [241, 265] on body "Toggle navigation Home Bank Account List Load By Website Group [ISPORT] SUPERLI…" at bounding box center [220, 150] width 440 height 301
drag, startPoint x: 320, startPoint y: 235, endPoint x: 348, endPoint y: 228, distance: 28.5
click at [320, 235] on div "Previous 1 Next" at bounding box center [312, 239] width 246 height 16
select select "***"
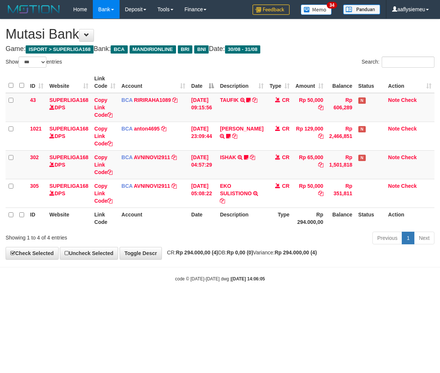
select select "***"
click at [212, 269] on body "Toggle navigation Home Bank Account List Load By Website Group [ISPORT] SUPERLI…" at bounding box center [220, 150] width 440 height 301
click at [180, 288] on body "Toggle navigation Home Bank Account List Load By Website Group [ISPORT] SUPERLI…" at bounding box center [220, 150] width 440 height 301
click at [170, 282] on div "code © 2012-2018 dwg | 2025/08/31 14:06:05" at bounding box center [220, 278] width 440 height 7
drag, startPoint x: 403, startPoint y: 216, endPoint x: 378, endPoint y: 222, distance: 26.0
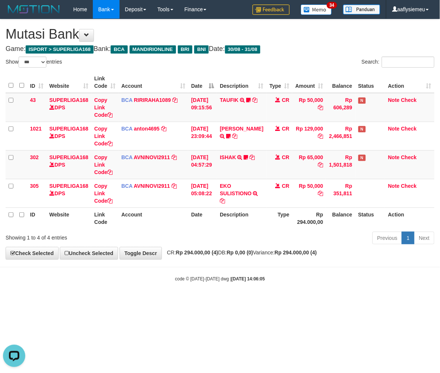
click at [403, 217] on th "Action" at bounding box center [409, 217] width 49 height 21
click at [181, 279] on small "code © 2012-2018 dwg | 2025/08/31 14:06:05" at bounding box center [220, 278] width 90 height 5
click at [204, 265] on body "Toggle navigation Home Bank Account List Load By Website Group [ISPORT] SUPERLI…" at bounding box center [220, 150] width 440 height 301
click at [252, 260] on body "Toggle navigation Home Bank Account List Load By Website Group [ISPORT] SUPERLI…" at bounding box center [220, 150] width 440 height 301
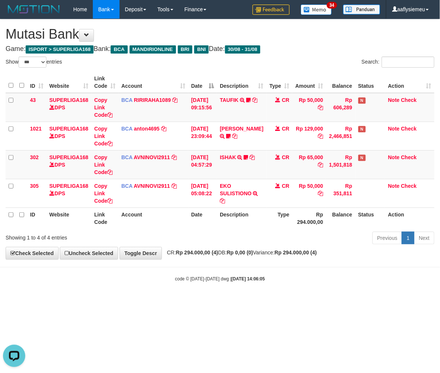
drag, startPoint x: 210, startPoint y: 259, endPoint x: 205, endPoint y: 258, distance: 5.3
click at [209, 259] on div "**********" at bounding box center [220, 139] width 440 height 240
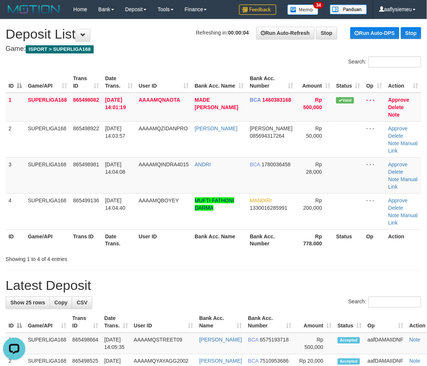
drag, startPoint x: 51, startPoint y: 195, endPoint x: 0, endPoint y: 219, distance: 55.8
click at [47, 198] on td "SUPERLIGA168" at bounding box center [47, 212] width 45 height 36
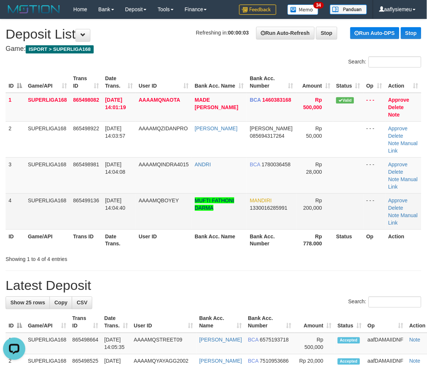
click at [41, 217] on td "SUPERLIGA168" at bounding box center [47, 212] width 45 height 36
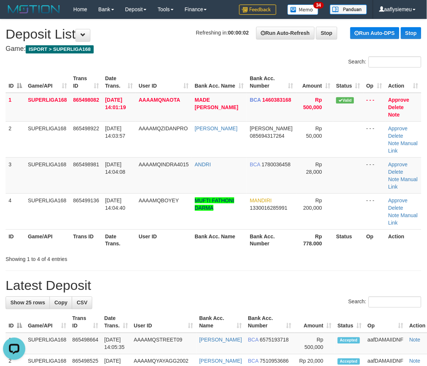
drag, startPoint x: 46, startPoint y: 188, endPoint x: 2, endPoint y: 227, distance: 59.0
click at [46, 191] on td "SUPERLIGA168" at bounding box center [47, 176] width 45 height 36
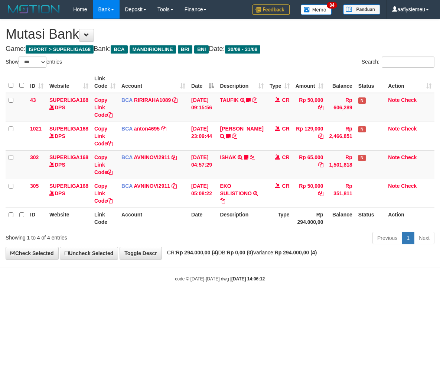
select select "***"
click at [236, 280] on div "code © [DATE]-[DATE] dwg | [DATE] 14:06:12" at bounding box center [220, 278] width 440 height 7
click at [248, 295] on body "Toggle navigation Home Bank Account List Load By Website Group [ISPORT] SUPERLI…" at bounding box center [220, 150] width 440 height 301
drag, startPoint x: 240, startPoint y: 299, endPoint x: 366, endPoint y: 272, distance: 128.3
click at [240, 299] on body "Toggle navigation Home Bank Account List Load By Website Group [ISPORT] SUPERLI…" at bounding box center [220, 150] width 440 height 301
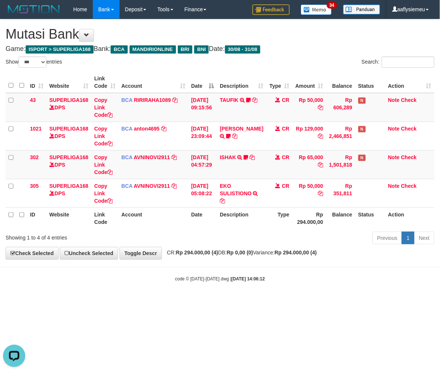
drag, startPoint x: 210, startPoint y: 292, endPoint x: 270, endPoint y: 278, distance: 62.3
click at [210, 291] on body "Toggle navigation Home Bank Account List Load By Website Group [ISPORT] SUPERLI…" at bounding box center [220, 150] width 440 height 301
click at [270, 289] on body "Toggle navigation Home Bank Account List Load By Website Group [ISPORT] SUPERLI…" at bounding box center [220, 150] width 440 height 301
select select "***"
drag, startPoint x: 246, startPoint y: 246, endPoint x: 402, endPoint y: 233, distance: 156.5
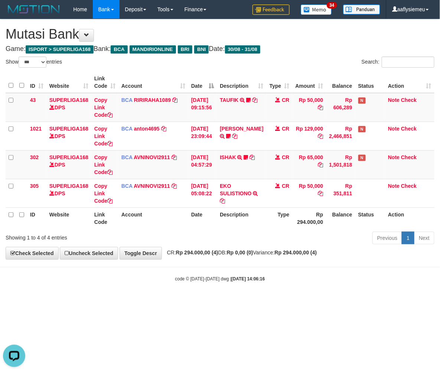
click at [247, 246] on div "Previous 1 Next" at bounding box center [312, 239] width 246 height 16
click at [240, 276] on strong "2025/08/31 14:06:16" at bounding box center [247, 278] width 33 height 5
click at [231, 279] on strong "2025/08/31 14:06:16" at bounding box center [247, 278] width 33 height 5
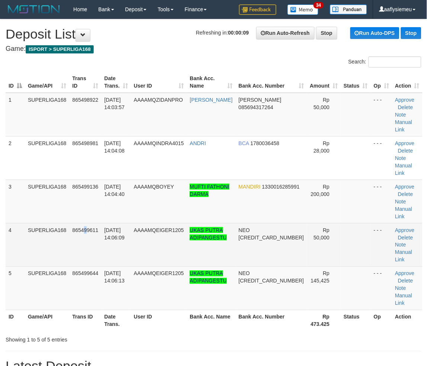
drag, startPoint x: 85, startPoint y: 210, endPoint x: 19, endPoint y: 235, distance: 70.8
click at [84, 223] on td "865499611" at bounding box center [85, 244] width 32 height 43
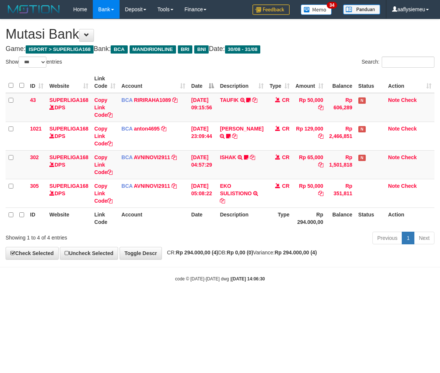
select select "***"
click at [238, 285] on body "Toggle navigation Home Bank Account List Load By Website Group [ISPORT] SUPERLI…" at bounding box center [220, 150] width 440 height 301
drag, startPoint x: 0, startPoint y: 0, endPoint x: 227, endPoint y: 288, distance: 366.4
click at [231, 288] on body "Toggle navigation Home Bank Account List Load By Website Group [ISPORT] SUPERLI…" at bounding box center [220, 150] width 440 height 301
select select "***"
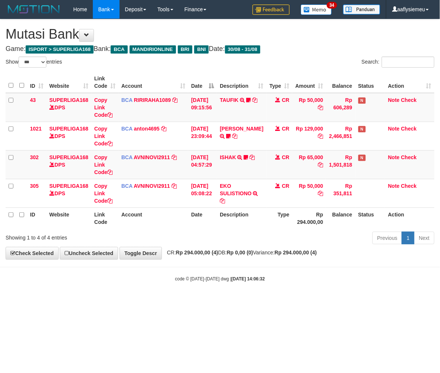
drag, startPoint x: 209, startPoint y: 268, endPoint x: 276, endPoint y: 262, distance: 67.2
click at [209, 268] on body "Toggle navigation Home Bank Account List Load By Website Group [ISPORT] SUPERLI…" at bounding box center [220, 150] width 440 height 301
click at [266, 267] on hr at bounding box center [220, 267] width 440 height 0
select select "***"
click at [228, 283] on body "Toggle navigation Home Bank Account List Load By Website Group [ISPORT] SUPERLI…" at bounding box center [220, 150] width 440 height 301
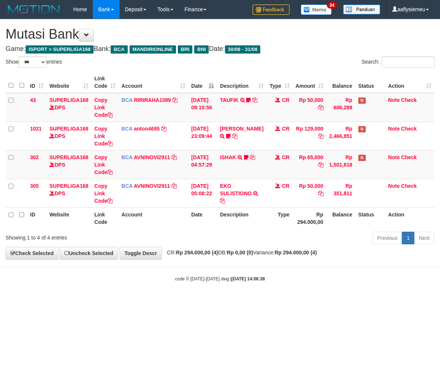
select select "***"
click at [154, 271] on body "Toggle navigation Home Bank Account List Load By Website Group [ISPORT] SUPERLI…" at bounding box center [220, 150] width 440 height 301
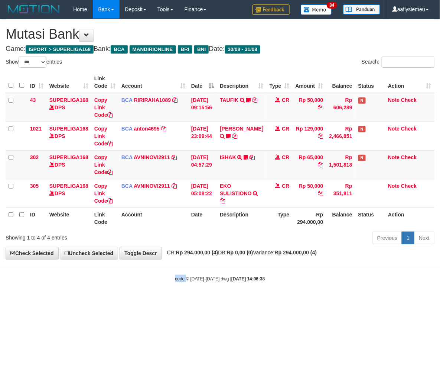
click at [154, 271] on body "Toggle navigation Home Bank Account List Load By Website Group [ISPORT] SUPERLI…" at bounding box center [220, 150] width 440 height 301
click at [155, 270] on body "Toggle navigation Home Bank Account List Load By Website Group [ISPORT] SUPERLI…" at bounding box center [220, 150] width 440 height 301
drag, startPoint x: 392, startPoint y: 213, endPoint x: 391, endPoint y: 216, distance: 3.7
click at [392, 215] on th "Action" at bounding box center [409, 217] width 49 height 21
click at [146, 278] on div "code © 2012-2018 dwg | 2025/08/31 14:06:38" at bounding box center [220, 278] width 440 height 7
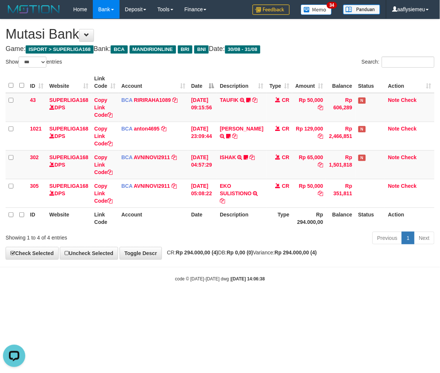
drag, startPoint x: 424, startPoint y: 211, endPoint x: 175, endPoint y: 277, distance: 257.9
click at [422, 213] on th "Action" at bounding box center [409, 217] width 49 height 21
click at [153, 277] on div "code © 2012-2018 dwg | 2025/08/31 14:06:38" at bounding box center [220, 278] width 440 height 7
click at [401, 213] on th "Action" at bounding box center [409, 217] width 49 height 21
click at [163, 274] on body "Toggle navigation Home Bank Account List Load By Website Group [ISPORT] SUPERLI…" at bounding box center [220, 150] width 440 height 301
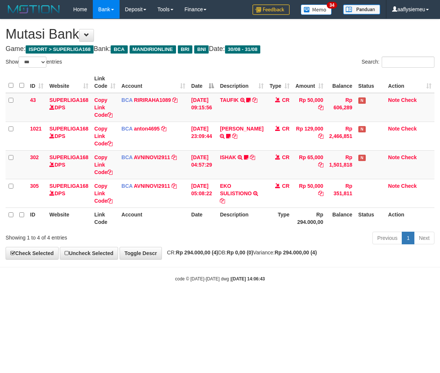
select select "***"
click at [176, 299] on body "Toggle navigation Home Bank Account List Load By Website Group [ISPORT] SUPERLI…" at bounding box center [220, 150] width 440 height 301
drag, startPoint x: 176, startPoint y: 299, endPoint x: 160, endPoint y: 295, distance: 16.2
click at [176, 297] on body "Toggle navigation Home Bank Account List Load By Website Group [ISPORT] SUPERLI…" at bounding box center [220, 150] width 440 height 301
click at [143, 263] on body "Toggle navigation Home Bank Account List Load By Website Group [ISPORT] SUPERLI…" at bounding box center [220, 150] width 440 height 301
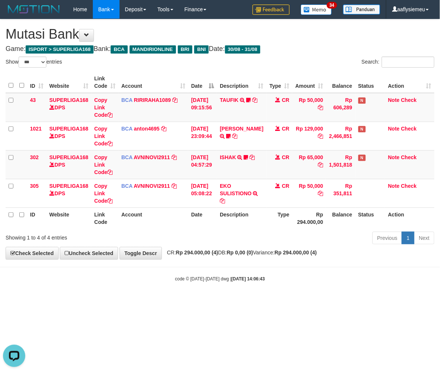
click at [268, 264] on body "Toggle navigation Home Bank Account List Load By Website Group [ISPORT] SUPERLI…" at bounding box center [220, 150] width 440 height 301
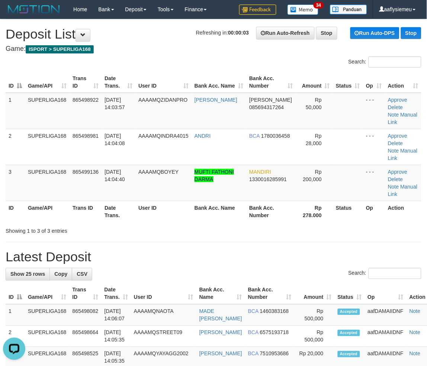
drag, startPoint x: 25, startPoint y: 188, endPoint x: 1, endPoint y: 199, distance: 25.9
click at [24, 201] on th "ID" at bounding box center [15, 211] width 19 height 21
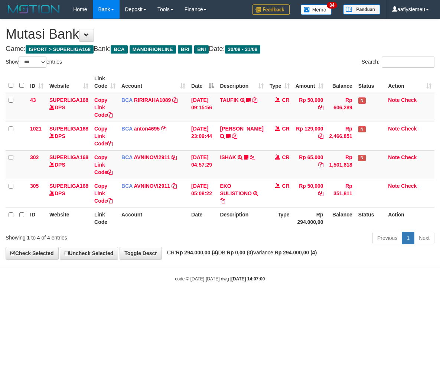
select select "***"
click at [273, 241] on div "Previous 1 Next" at bounding box center [312, 239] width 246 height 16
click at [194, 231] on div "Previous 1 Next" at bounding box center [312, 239] width 246 height 16
click at [236, 301] on html "Toggle navigation Home Bank Account List Load By Website Group [ISPORT] SUPERLI…" at bounding box center [220, 150] width 440 height 301
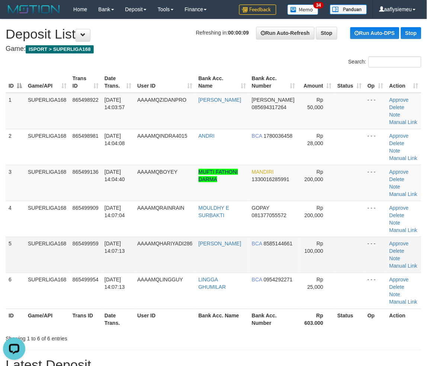
click at [29, 243] on td "SUPERLIGA168" at bounding box center [47, 255] width 45 height 36
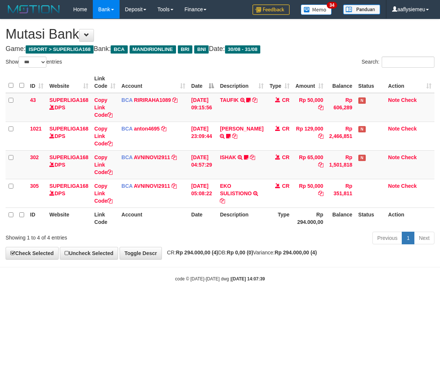
select select "***"
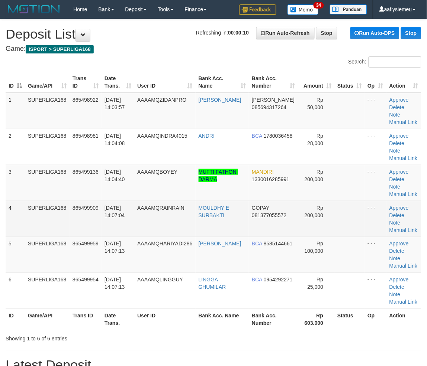
click at [6, 209] on td "4" at bounding box center [15, 219] width 19 height 36
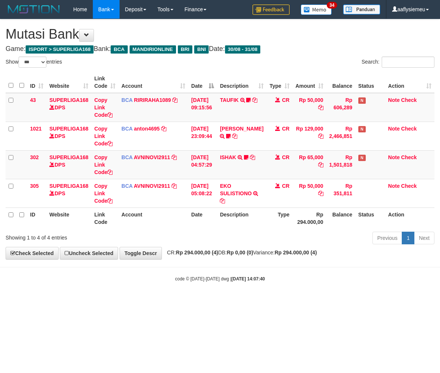
select select "***"
click at [311, 231] on div "Previous 1 Next" at bounding box center [312, 239] width 246 height 16
select select "***"
click at [238, 246] on div "Previous 1 Next" at bounding box center [312, 239] width 246 height 16
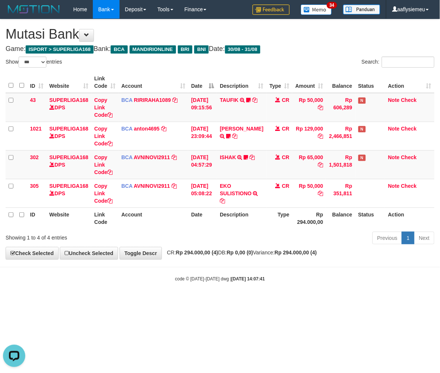
drag, startPoint x: 250, startPoint y: 262, endPoint x: 286, endPoint y: 257, distance: 36.0
click at [250, 261] on body "Toggle navigation Home Bank Account List Load By Website Group [ISPORT] SUPERLI…" at bounding box center [220, 150] width 440 height 301
click at [266, 262] on body "Toggle navigation Home Bank Account List Load By Website Group [ISPORT] SUPERLI…" at bounding box center [220, 150] width 440 height 301
click at [250, 264] on body "Toggle navigation Home Bank Account List Load By Website Group [ISPORT] SUPERLI…" at bounding box center [220, 150] width 440 height 301
click at [257, 270] on body "Toggle navigation Home Bank Account List Load By Website Group [ISPORT] SUPERLI…" at bounding box center [220, 150] width 440 height 301
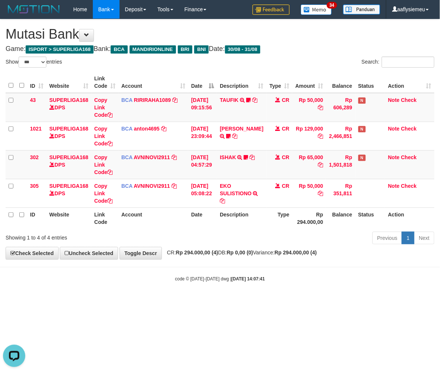
click at [245, 272] on body "Toggle navigation Home Bank Account List Load By Website Group [ISPORT] SUPERLI…" at bounding box center [220, 150] width 440 height 301
click at [210, 273] on body "Toggle navigation Home Bank Account List Load By Website Group [ISPORT] SUPERLI…" at bounding box center [220, 150] width 440 height 301
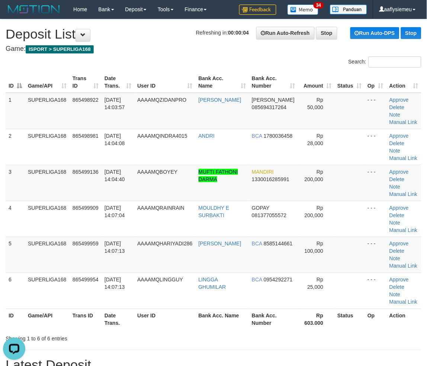
drag, startPoint x: 40, startPoint y: 190, endPoint x: 1, endPoint y: 210, distance: 43.7
click at [39, 192] on td "SUPERLIGA168" at bounding box center [47, 183] width 45 height 36
drag, startPoint x: 29, startPoint y: 214, endPoint x: 1, endPoint y: 222, distance: 28.3
click at [28, 214] on td "SUPERLIGA168" at bounding box center [47, 219] width 45 height 36
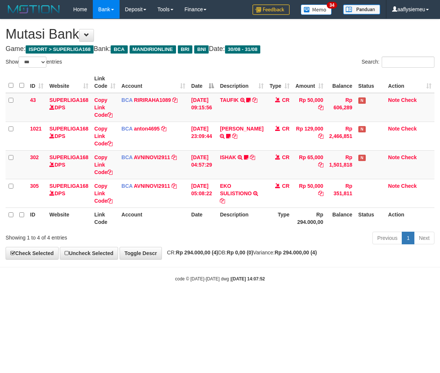
select select "***"
drag, startPoint x: 0, startPoint y: 0, endPoint x: 211, endPoint y: 221, distance: 305.6
click at [198, 214] on th "Date" at bounding box center [202, 217] width 29 height 21
click at [232, 282] on body "Toggle navigation Home Bank Account List Load By Website Group [ISPORT] SUPERLI…" at bounding box center [220, 150] width 440 height 301
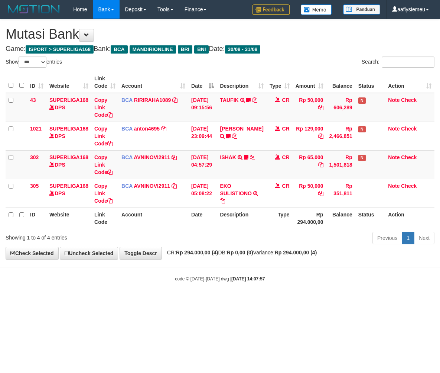
select select "***"
click at [248, 249] on div "**********" at bounding box center [220, 139] width 440 height 240
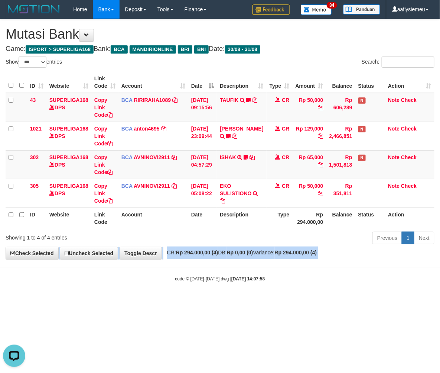
click at [248, 249] on div "**********" at bounding box center [220, 139] width 440 height 240
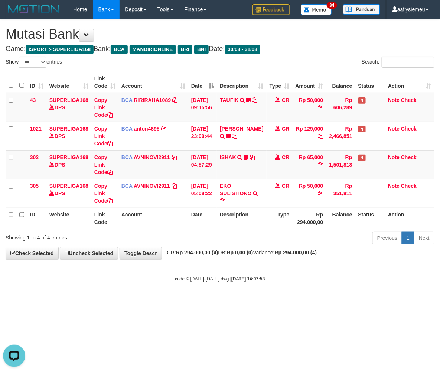
click at [230, 270] on body "Toggle navigation Home Bank Account List Load By Website Group [ISPORT] SUPERLI…" at bounding box center [220, 150] width 440 height 301
click at [134, 299] on body "Toggle navigation Home Bank Account List Load By Website Group [ISPORT] SUPERLI…" at bounding box center [220, 150] width 440 height 301
click at [202, 237] on div "Previous 1 Next" at bounding box center [312, 239] width 246 height 16
select select "***"
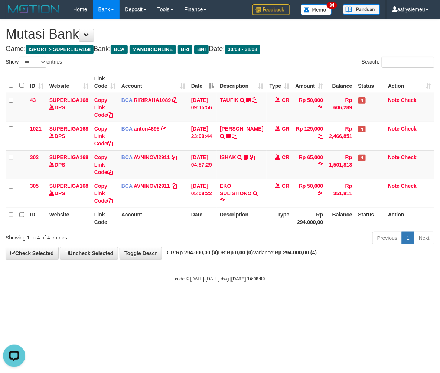
click at [205, 272] on body "Toggle navigation Home Bank Account List Load By Website Group [ISPORT] SUPERLI…" at bounding box center [220, 150] width 440 height 301
select select "***"
click at [210, 269] on body "Toggle navigation Home Bank Account List Load By Website Group [ISPORT] SUPERLI…" at bounding box center [220, 150] width 440 height 301
select select "***"
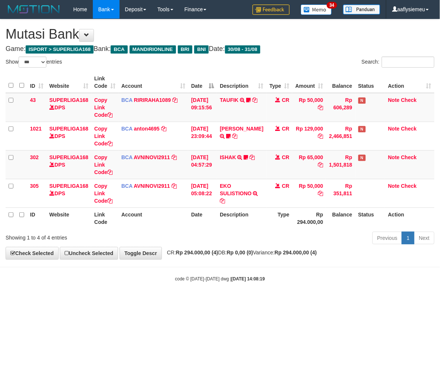
click at [211, 264] on body "Toggle navigation Home Bank Account List Load By Website Group [ISPORT] SUPERLI…" at bounding box center [220, 150] width 440 height 301
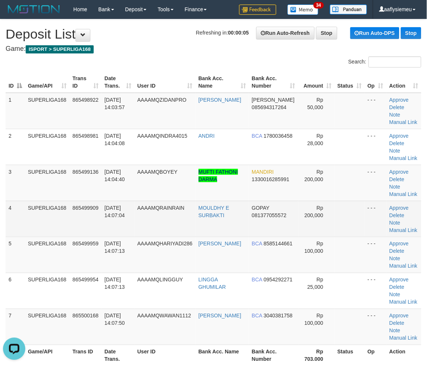
drag, startPoint x: 51, startPoint y: 229, endPoint x: 47, endPoint y: 231, distance: 4.2
click at [51, 229] on td "SUPERLIGA168" at bounding box center [47, 219] width 45 height 36
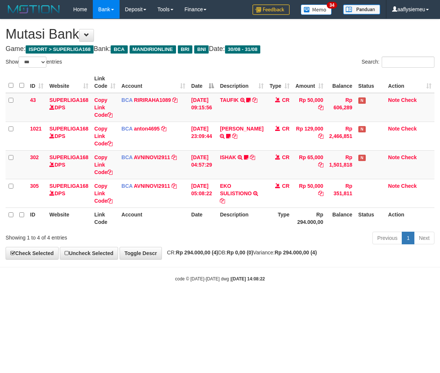
select select "***"
click at [218, 263] on body "Toggle navigation Home Bank Account List Load By Website Group [ISPORT] SUPERLI…" at bounding box center [220, 150] width 440 height 301
select select "***"
drag, startPoint x: 241, startPoint y: 255, endPoint x: 316, endPoint y: 249, distance: 74.6
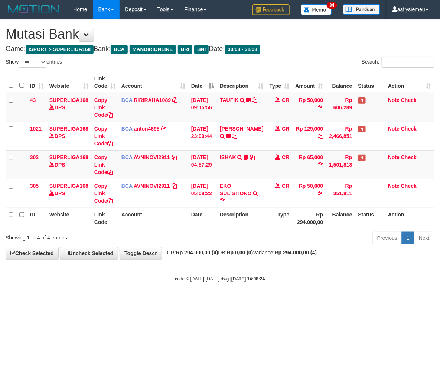
click at [242, 255] on strong "Rp 0,00 (0)" at bounding box center [240, 252] width 26 height 6
click at [252, 285] on body "Toggle navigation Home Bank Account List Load By Website Group [ISPORT] SUPERLI…" at bounding box center [220, 150] width 440 height 301
click at [251, 285] on body "Toggle navigation Home Bank Account List Load By Website Group [ISPORT] SUPERLI…" at bounding box center [220, 150] width 440 height 301
select select "***"
click at [238, 266] on body "Toggle navigation Home Bank Account List Load By Website Group [ISPORT] SUPERLI…" at bounding box center [220, 150] width 440 height 301
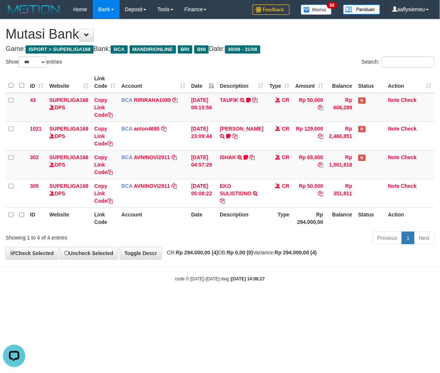
click at [224, 249] on div "**********" at bounding box center [220, 139] width 440 height 240
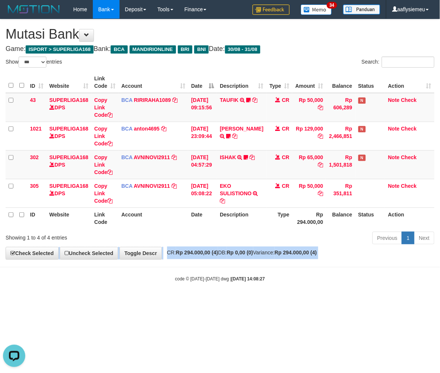
click at [224, 249] on div "**********" at bounding box center [220, 139] width 440 height 240
click at [239, 256] on div "**********" at bounding box center [220, 139] width 440 height 240
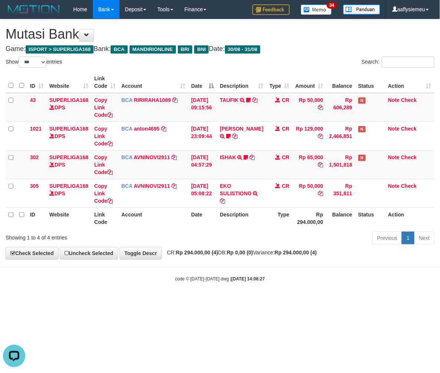
click at [239, 255] on span "CR: Rp 294.000,00 (4) DB: Rp 0,00 (0) Variance: Rp 294.000,00 (4)" at bounding box center [240, 252] width 154 height 6
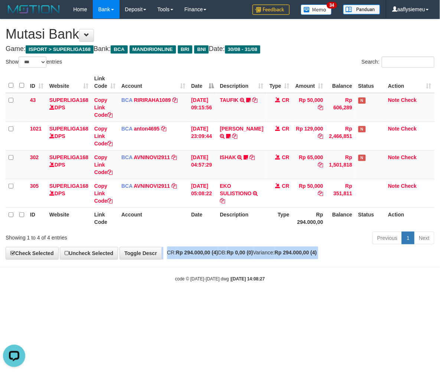
click at [239, 255] on span "CR: Rp 294.000,00 (4) DB: Rp 0,00 (0) Variance: Rp 294.000,00 (4)" at bounding box center [240, 252] width 154 height 6
click at [239, 254] on span "CR: Rp 294.000,00 (4) DB: Rp 0,00 (0) Variance: Rp 294.000,00 (4)" at bounding box center [240, 252] width 154 height 6
click at [234, 252] on span "CR: Rp 294.000,00 (4) DB: Rp 0,00 (0) Variance: Rp 294.000,00 (4)" at bounding box center [240, 252] width 154 height 6
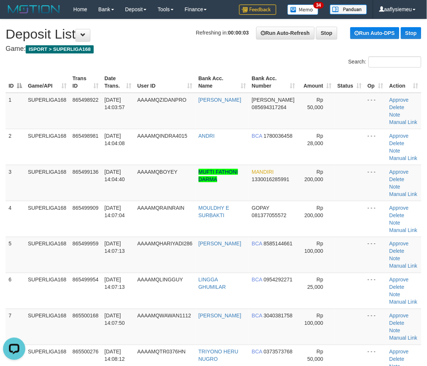
drag, startPoint x: 92, startPoint y: 208, endPoint x: 1, endPoint y: 234, distance: 94.7
click at [92, 208] on span "865499909" at bounding box center [85, 208] width 26 height 6
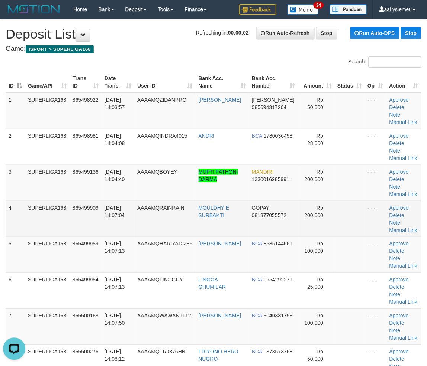
drag, startPoint x: 47, startPoint y: 217, endPoint x: 276, endPoint y: 222, distance: 228.9
click at [47, 217] on td "SUPERLIGA168" at bounding box center [47, 219] width 45 height 36
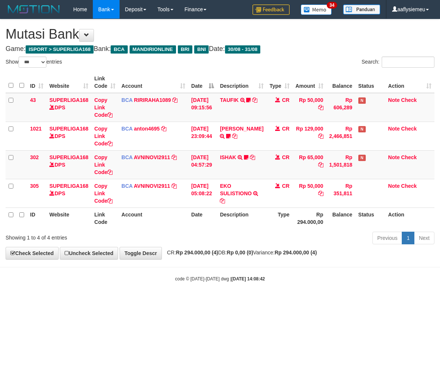
select select "***"
click at [259, 239] on div "Previous 1 Next" at bounding box center [312, 239] width 246 height 16
click at [262, 240] on div "Previous 1 Next" at bounding box center [312, 239] width 246 height 16
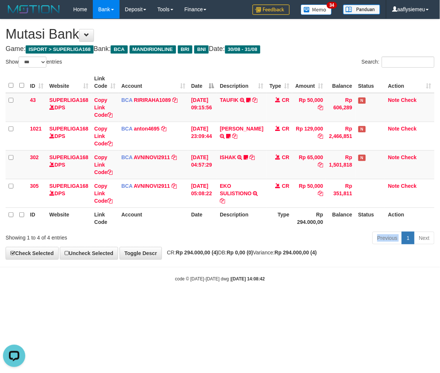
click at [262, 240] on div "Previous 1 Next" at bounding box center [312, 239] width 246 height 16
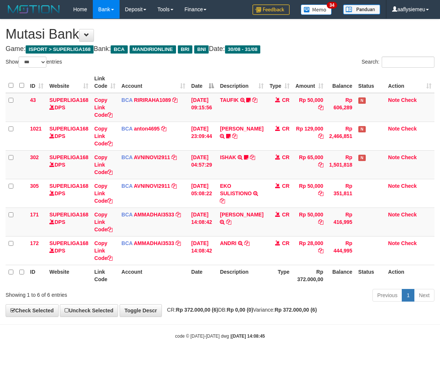
select select "***"
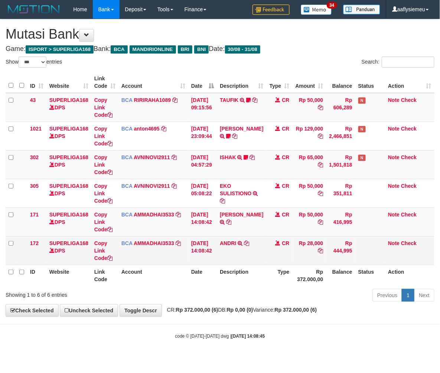
click at [260, 240] on td "ANDRI TRSF E-BANKING CR 3108/FTSCY/WS95031 28000.00ANDRI" at bounding box center [241, 250] width 49 height 29
click at [260, 243] on td "ANDRI TRSF E-BANKING CR 3108/FTSCY/WS95031 28000.00ANDRI" at bounding box center [241, 250] width 49 height 29
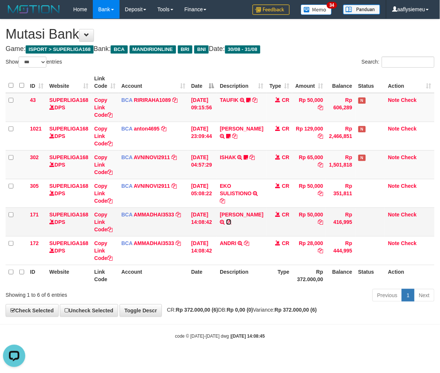
click at [231, 221] on icon at bounding box center [228, 221] width 5 height 5
click at [102, 228] on link "Copy Link Code" at bounding box center [103, 221] width 18 height 21
click at [354, 296] on div "Previous 1 Next" at bounding box center [312, 296] width 246 height 16
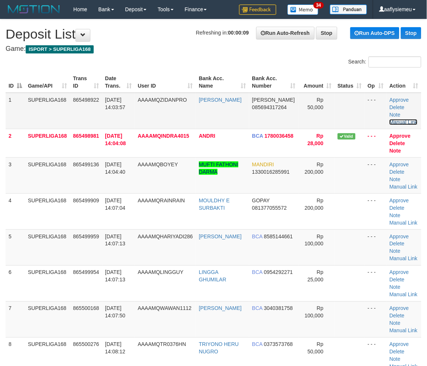
click at [410, 119] on link "Manual Link" at bounding box center [403, 122] width 28 height 6
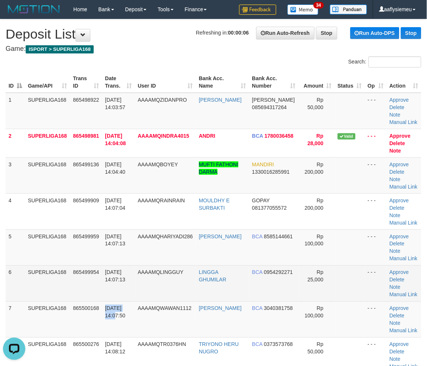
drag, startPoint x: 103, startPoint y: 318, endPoint x: 49, endPoint y: 290, distance: 60.2
click at [94, 313] on td "865500168" at bounding box center [86, 320] width 32 height 36
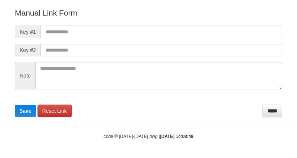
scroll to position [82, 0]
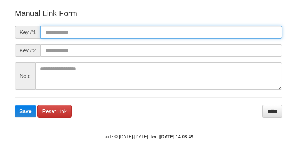
click at [79, 36] on input "text" at bounding box center [161, 32] width 242 height 13
paste input "**********"
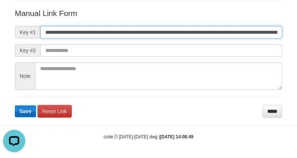
scroll to position [0, 514]
type input "**********"
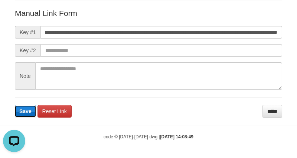
click at [31, 109] on button "Save" at bounding box center [25, 112] width 21 height 12
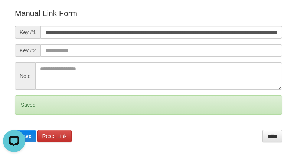
click at [29, 109] on div "Saved" at bounding box center [148, 104] width 267 height 19
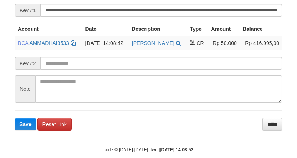
scroll to position [178, 0]
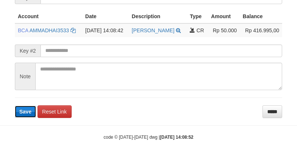
click at [27, 112] on span "Save" at bounding box center [25, 112] width 12 height 6
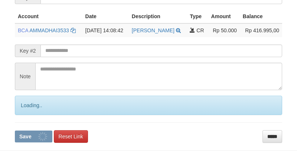
click at [27, 111] on div "Loading.." at bounding box center [148, 105] width 267 height 19
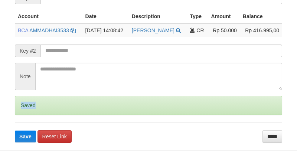
click at [27, 110] on div "Saved" at bounding box center [148, 105] width 267 height 19
click at [25, 109] on div "Saved" at bounding box center [148, 105] width 267 height 19
click at [24, 108] on div "Saved" at bounding box center [148, 105] width 267 height 19
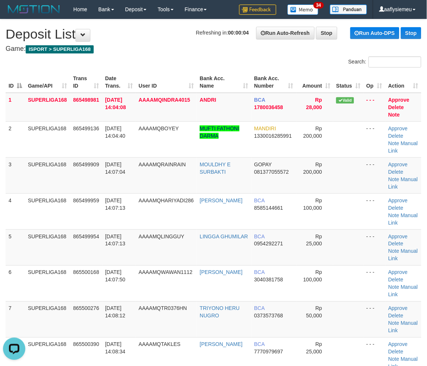
drag, startPoint x: 72, startPoint y: 258, endPoint x: 1, endPoint y: 272, distance: 72.3
click at [62, 262] on tr "5 SUPERLIGA168 865499954 [DATE] 14:07:13 AAAAMQLINGGUY LINGGA GHUMILAR BCA 0954…" at bounding box center [213, 248] width 415 height 36
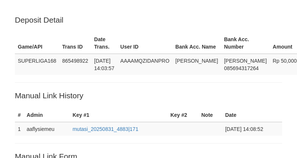
scroll to position [178, 0]
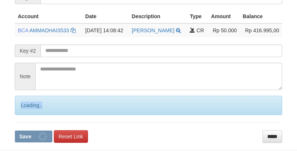
drag, startPoint x: 0, startPoint y: 0, endPoint x: 24, endPoint y: 108, distance: 110.8
click at [24, 108] on div "Loading.." at bounding box center [148, 105] width 267 height 19
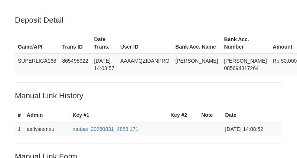
scroll to position [178, 0]
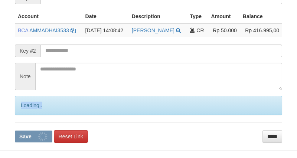
click at [24, 108] on div "Loading.." at bounding box center [148, 105] width 267 height 19
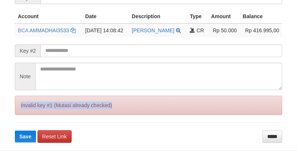
click at [24, 108] on div "Invalid key #1 (Mutasi already checked)" at bounding box center [148, 105] width 267 height 19
click at [24, 109] on div "Invalid key #1 (Mutasi already checked)" at bounding box center [148, 105] width 267 height 19
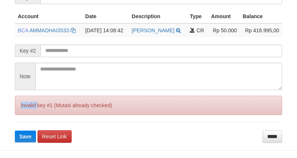
click at [24, 109] on div "Invalid key #1 (Mutasi already checked)" at bounding box center [148, 105] width 267 height 19
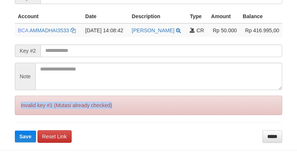
click at [24, 111] on div "Invalid key #1 (Mutasi already checked)" at bounding box center [148, 105] width 267 height 19
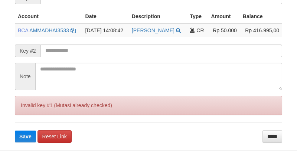
click at [23, 111] on div "Invalid key #1 (Mutasi already checked)" at bounding box center [148, 105] width 267 height 19
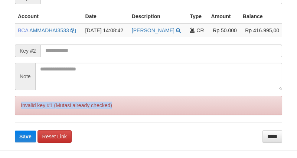
click at [23, 111] on div "Invalid key #1 (Mutasi already checked)" at bounding box center [148, 105] width 267 height 19
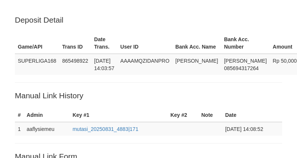
scroll to position [61, 0]
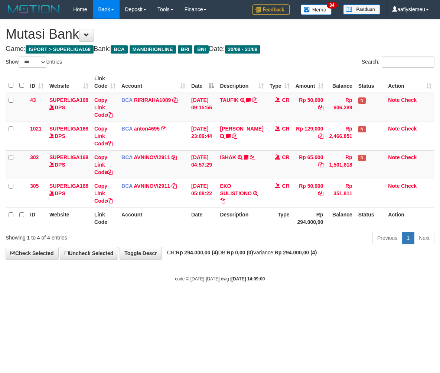
select select "***"
click at [292, 296] on body "Toggle navigation Home Bank Account List Load By Website Group [ISPORT] SUPERLI…" at bounding box center [220, 150] width 440 height 301
select select "***"
click at [229, 284] on body "Toggle navigation Home Bank Account List Load By Website Group [ISPORT] SUPERLI…" at bounding box center [220, 150] width 440 height 301
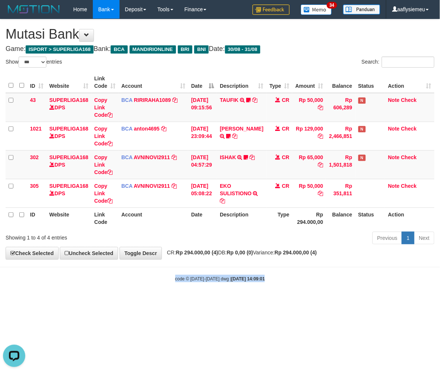
click at [229, 284] on body "Toggle navigation Home Bank Account List Load By Website Group [ISPORT] SUPERLI…" at bounding box center [220, 150] width 440 height 301
drag, startPoint x: 229, startPoint y: 276, endPoint x: 236, endPoint y: 273, distance: 7.0
click at [231, 276] on strong "2025/08/31 14:09:01" at bounding box center [247, 278] width 33 height 5
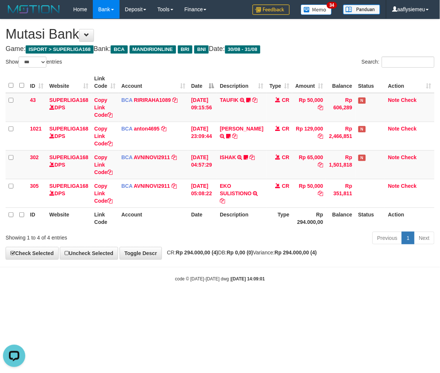
click at [253, 288] on body "Toggle navigation Home Bank Account List Load By Website Group [ISPORT] SUPERLI…" at bounding box center [220, 150] width 440 height 301
select select "***"
click at [200, 296] on body "Toggle navigation Home Bank Account List Load By Website Group [ISPORT] SUPERLI…" at bounding box center [220, 150] width 440 height 301
click at [200, 295] on body "Toggle navigation Home Bank Account List Load By Website Group [ISPORT] SUPERLI…" at bounding box center [220, 150] width 440 height 301
click at [199, 293] on body "Toggle navigation Home Bank Account List Load By Website Group [ISPORT] SUPERLI…" at bounding box center [220, 150] width 440 height 301
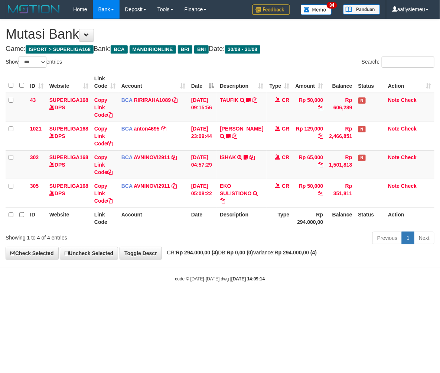
click at [192, 293] on body "Toggle navigation Home Bank Account List Load By Website Group [ISPORT] SUPERLI…" at bounding box center [220, 150] width 440 height 301
select select "***"
click at [190, 298] on body "Toggle navigation Home Bank Account List Load By Website Group [ISPORT] SUPERLI…" at bounding box center [220, 150] width 440 height 301
select select "***"
click at [191, 289] on body "Toggle navigation Home Bank Account List Load By Website Group [ISPORT] SUPERLI…" at bounding box center [220, 150] width 440 height 301
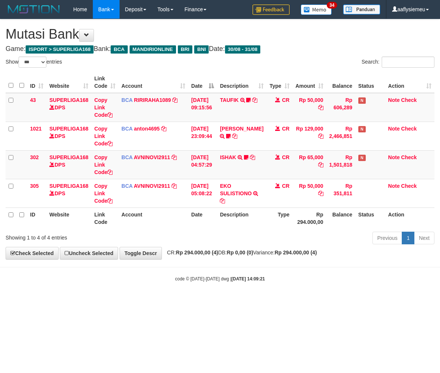
select select "***"
drag, startPoint x: 210, startPoint y: 296, endPoint x: 207, endPoint y: 301, distance: 6.5
click at [209, 301] on html "Toggle navigation Home Bank Account List Load By Website Group [ISPORT] SUPERLI…" at bounding box center [220, 150] width 440 height 301
click at [207, 301] on html "Toggle navigation Home Bank Account List Load By Website Group [ISPORT] SUPERLI…" at bounding box center [220, 150] width 440 height 301
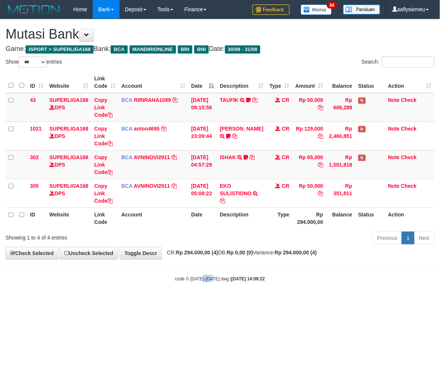
click at [207, 301] on html "Toggle navigation Home Bank Account List Load By Website Group [ISPORT] SUPERLI…" at bounding box center [220, 150] width 440 height 301
select select "***"
click at [218, 250] on strong "Rp 294.000,00 (4)" at bounding box center [197, 252] width 42 height 6
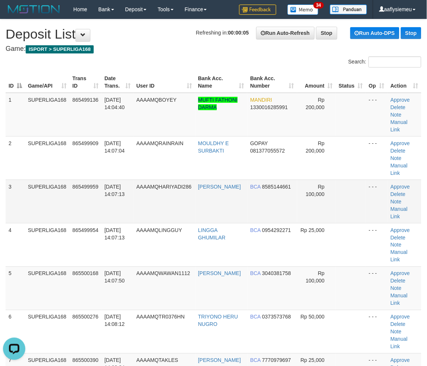
click at [102, 180] on td "31/08/2025 14:07:13" at bounding box center [117, 201] width 32 height 43
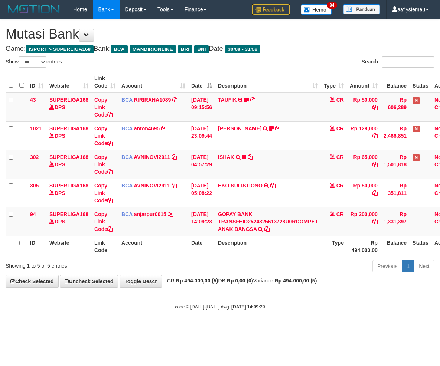
select select "***"
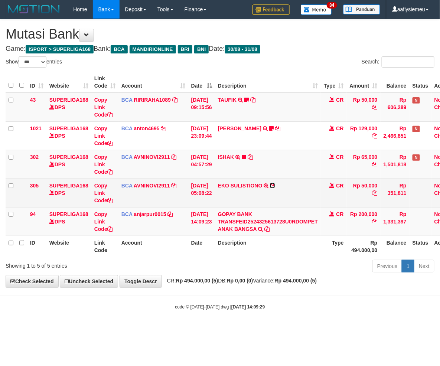
drag, startPoint x: 277, startPoint y: 184, endPoint x: 288, endPoint y: 185, distance: 11.5
click at [275, 184] on icon at bounding box center [272, 185] width 5 height 5
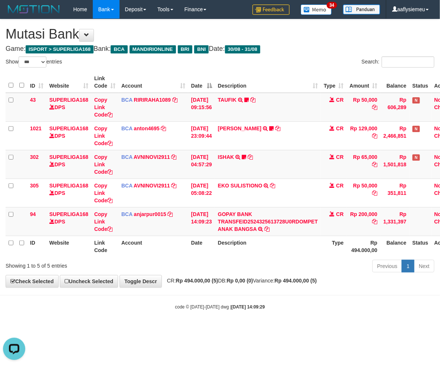
drag, startPoint x: 294, startPoint y: 284, endPoint x: 290, endPoint y: 284, distance: 3.7
click at [292, 285] on div "**********" at bounding box center [220, 153] width 440 height 268
click at [290, 284] on span "CR: Rp 494.000,00 (5) DB: Rp 0,00 (0) Variance: Rp 494.000,00 (5)" at bounding box center [240, 281] width 154 height 6
click at [231, 283] on span "CR: Rp 494.000,00 (5) DB: Rp 0,00 (0) Variance: Rp 494.000,00 (5)" at bounding box center [240, 281] width 154 height 6
select select "***"
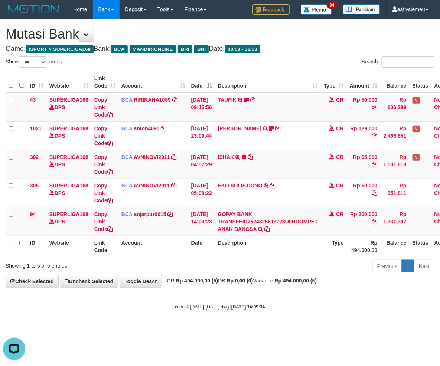
click at [268, 251] on th "Description" at bounding box center [268, 246] width 106 height 21
click at [267, 266] on div "Previous 1 Next" at bounding box center [312, 267] width 246 height 16
click at [225, 262] on div "Previous 1 Next" at bounding box center [312, 267] width 246 height 16
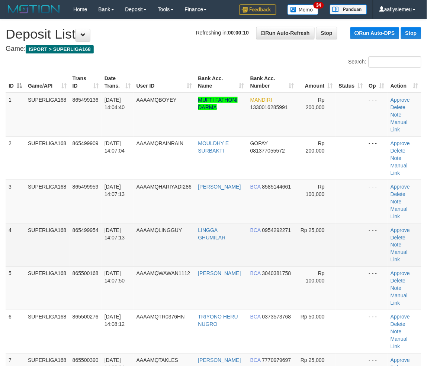
click at [10, 226] on td "4" at bounding box center [15, 244] width 19 height 43
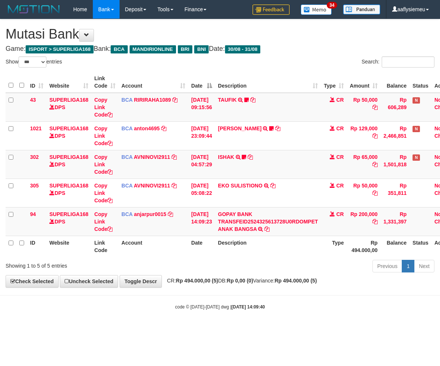
select select "***"
click at [231, 261] on div "Previous 1 Next" at bounding box center [312, 267] width 246 height 16
click at [231, 260] on div "Previous 1 Next" at bounding box center [312, 267] width 246 height 16
click at [233, 259] on div "Previous 1 Next" at bounding box center [312, 267] width 246 height 16
click at [232, 257] on div "ID Website Link Code Account Date Description Type Amount Balance Status Action…" at bounding box center [220, 164] width 440 height 190
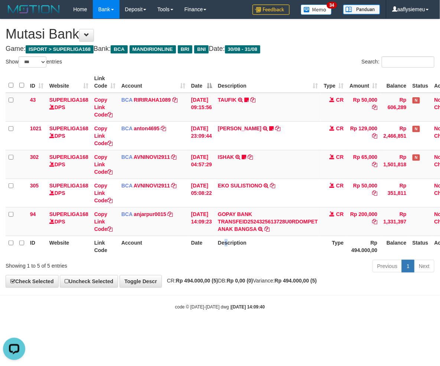
click at [231, 254] on th "Description" at bounding box center [268, 246] width 106 height 21
click at [231, 253] on th "Description" at bounding box center [268, 246] width 106 height 21
select select "***"
click at [225, 258] on div "ID Website Link Code Account Date Description Type Amount Balance Status Action…" at bounding box center [220, 164] width 440 height 190
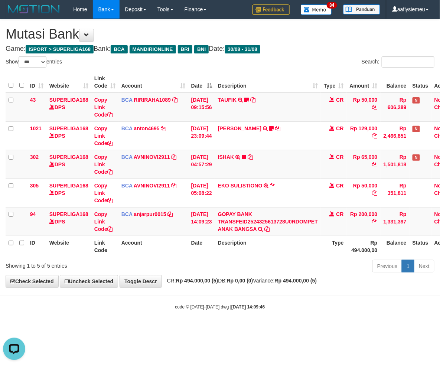
click at [225, 258] on div "ID Website Link Code Account Date Description Type Amount Balance Status Action…" at bounding box center [220, 164] width 440 height 190
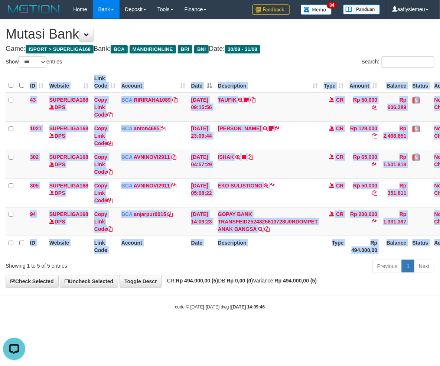
click at [225, 258] on div "ID Website Link Code Account Date Description Type Amount Balance Status Action…" at bounding box center [220, 164] width 440 height 190
click at [226, 258] on div "ID Website Link Code Account Date Description Type Amount Balance Status Action…" at bounding box center [220, 164] width 440 height 190
click at [227, 256] on th "Description" at bounding box center [268, 246] width 106 height 21
click at [227, 255] on th "Description" at bounding box center [268, 246] width 106 height 21
click at [227, 254] on th "Description" at bounding box center [268, 246] width 106 height 21
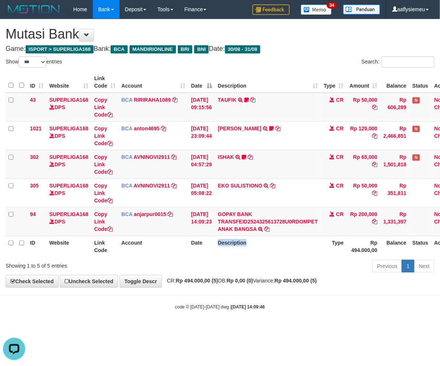
click at [227, 254] on th "Description" at bounding box center [268, 246] width 106 height 21
click at [227, 253] on th "Description" at bounding box center [268, 246] width 106 height 21
select select "***"
click at [236, 263] on div "Previous 1 Next" at bounding box center [312, 267] width 246 height 16
click at [242, 265] on div "Previous 1 Next" at bounding box center [312, 267] width 246 height 16
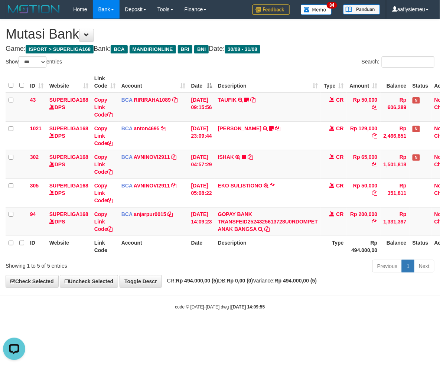
click at [242, 263] on div "Previous 1 Next" at bounding box center [312, 267] width 246 height 16
click at [242, 262] on div "Previous 1 Next" at bounding box center [312, 267] width 246 height 16
click at [242, 260] on div "Previous 1 Next" at bounding box center [312, 267] width 246 height 16
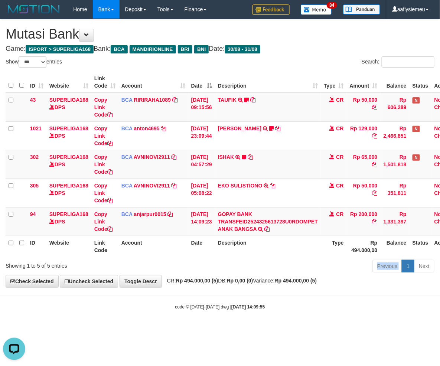
click at [242, 260] on div "Previous 1 Next" at bounding box center [312, 267] width 246 height 16
click at [242, 259] on div "Previous 1 Next" at bounding box center [312, 267] width 246 height 16
click at [241, 257] on div "ID Website Link Code Account Date Description Type Amount Balance Status Action…" at bounding box center [220, 164] width 440 height 190
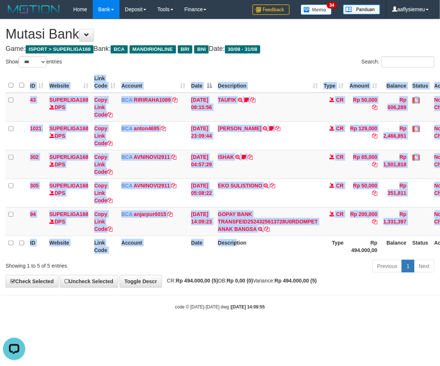
click at [241, 257] on div "ID Website Link Code Account Date Description Type Amount Balance Status Action…" at bounding box center [220, 164] width 440 height 190
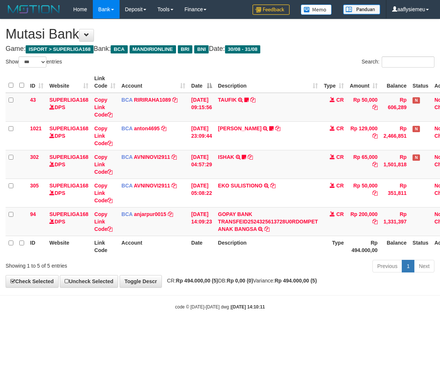
select select "***"
click at [263, 229] on icon at bounding box center [260, 229] width 5 height 5
click at [253, 257] on div "ID Website Link Code Account Date Description Type Amount Balance Status Action…" at bounding box center [220, 164] width 440 height 190
click at [236, 256] on th "Description" at bounding box center [268, 246] width 106 height 21
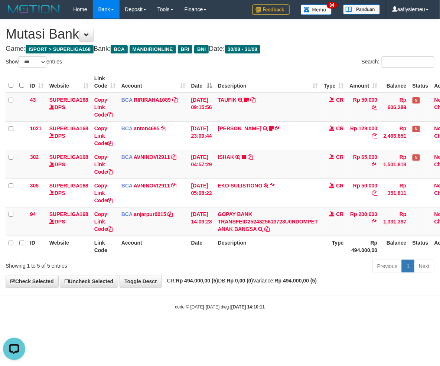
click at [230, 265] on div "Previous 1 Next" at bounding box center [312, 267] width 246 height 16
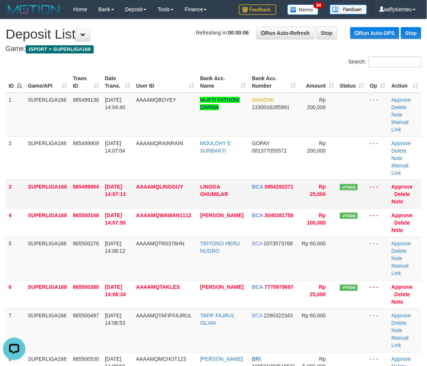
click at [110, 187] on span "[DATE] 14:07:13" at bounding box center [115, 190] width 21 height 13
click at [407, 121] on link "Manual Link" at bounding box center [399, 125] width 17 height 13
drag, startPoint x: 55, startPoint y: 220, endPoint x: 0, endPoint y: 239, distance: 58.3
click at [46, 224] on td "SUPERLIGA168" at bounding box center [47, 222] width 45 height 29
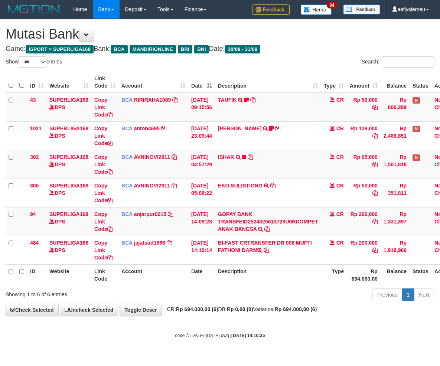
select select "***"
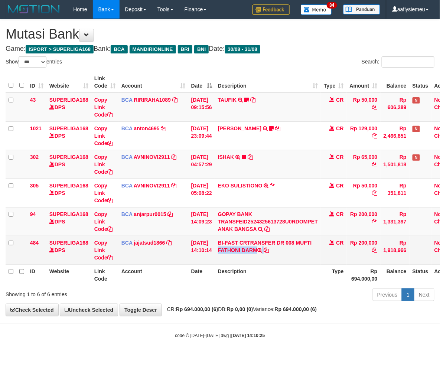
copy td "MUFTI FATHONI DARM"
drag, startPoint x: 302, startPoint y: 243, endPoint x: 307, endPoint y: 252, distance: 9.5
click at [307, 252] on td "BI-FAST CRTRANSFER DR 008 MUFTI FATHONI DARM" at bounding box center [268, 250] width 106 height 29
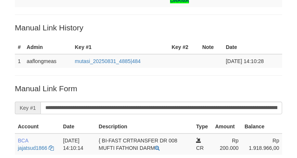
scroll to position [75, 0]
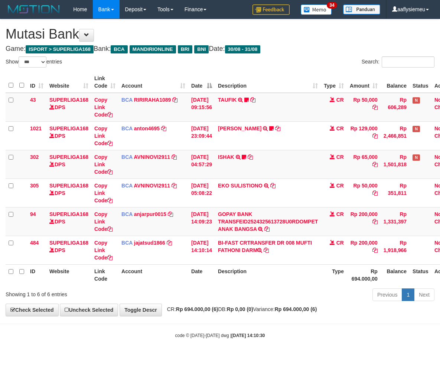
select select "***"
click at [249, 281] on th "Description" at bounding box center [268, 275] width 106 height 21
click at [248, 281] on th "Description" at bounding box center [268, 275] width 106 height 21
click at [246, 280] on th "Description" at bounding box center [268, 275] width 106 height 21
click at [214, 281] on th "Date" at bounding box center [201, 275] width 27 height 21
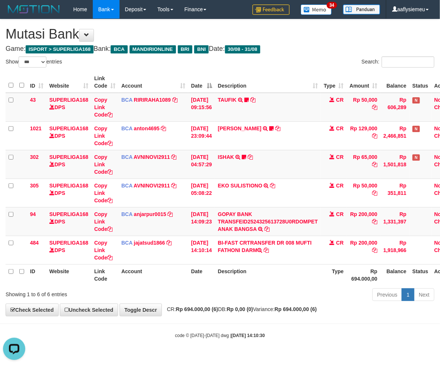
click at [213, 282] on th "Date" at bounding box center [201, 275] width 27 height 21
click at [205, 282] on th "Date" at bounding box center [201, 275] width 27 height 21
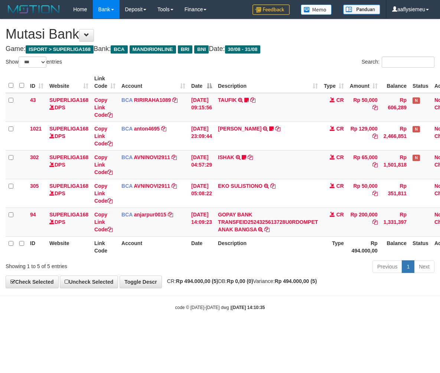
select select "***"
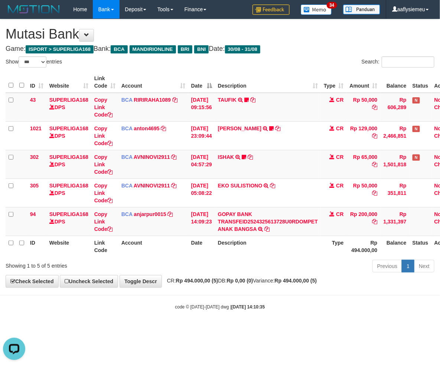
click at [236, 259] on div "Previous 1 Next" at bounding box center [312, 267] width 246 height 16
click at [236, 262] on div "Previous 1 Next" at bounding box center [312, 267] width 246 height 16
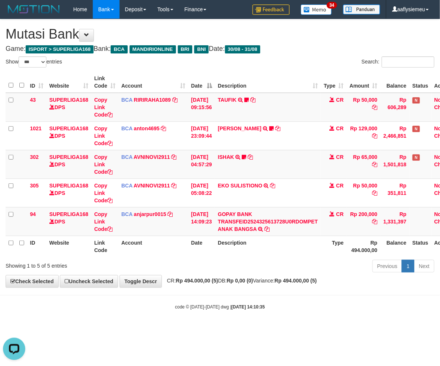
drag, startPoint x: 255, startPoint y: 263, endPoint x: 251, endPoint y: 268, distance: 6.4
click at [253, 270] on div "Previous 1 Next" at bounding box center [312, 267] width 246 height 16
click at [251, 268] on div "Previous 1 Next" at bounding box center [312, 267] width 246 height 16
click at [251, 267] on div "Previous 1 Next" at bounding box center [312, 267] width 246 height 16
click at [251, 266] on div "Previous 1 Next" at bounding box center [312, 267] width 246 height 16
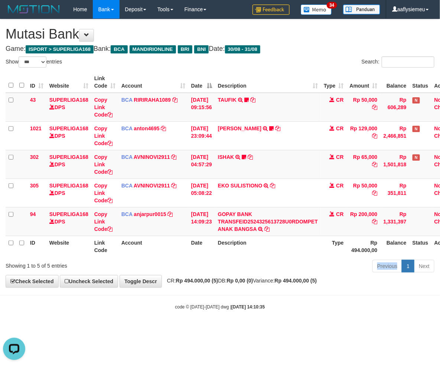
click at [251, 266] on div "Previous 1 Next" at bounding box center [312, 267] width 246 height 16
click at [250, 266] on div "Previous 1 Next" at bounding box center [312, 267] width 246 height 16
click at [250, 267] on div "Previous 1 Next" at bounding box center [312, 267] width 246 height 16
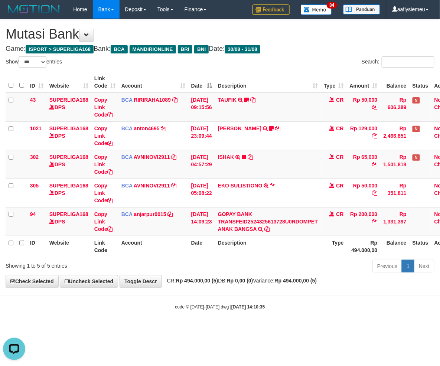
click at [250, 267] on div "Previous 1 Next" at bounding box center [312, 267] width 246 height 16
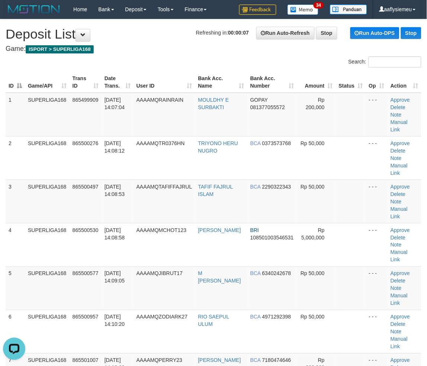
drag, startPoint x: 14, startPoint y: 227, endPoint x: -4, endPoint y: 240, distance: 21.6
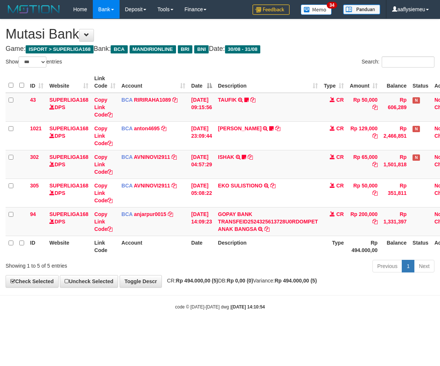
select select "***"
click at [276, 283] on span "CR: Rp 494.000,00 (5) DB: Rp 0,00 (0) Variance: Rp 494.000,00 (5)" at bounding box center [240, 281] width 154 height 6
click at [269, 288] on div "**********" at bounding box center [220, 153] width 440 height 268
click at [269, 288] on body "Toggle navigation Home Bank Account List Load By Website Group [ISPORT] SUPERLI…" at bounding box center [220, 164] width 440 height 329
click at [269, 289] on body "Toggle navigation Home Bank Account List Load By Website Group [ISPORT] SUPERLI…" at bounding box center [220, 164] width 440 height 329
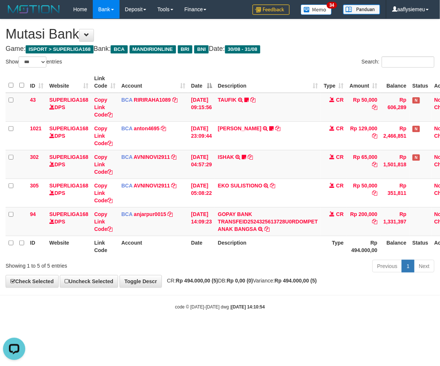
click at [268, 289] on body "Toggle navigation Home Bank Account List Load By Website Group [ISPORT] SUPERLI…" at bounding box center [220, 164] width 440 height 329
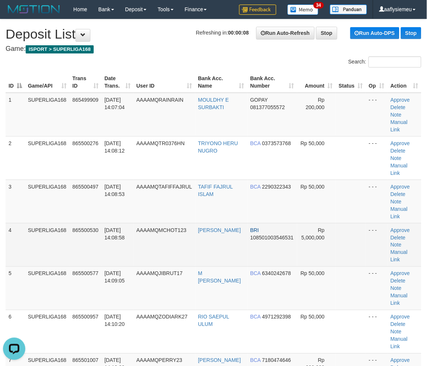
drag, startPoint x: 38, startPoint y: 224, endPoint x: 26, endPoint y: 231, distance: 13.6
click at [39, 224] on td "SUPERLIGA168" at bounding box center [47, 244] width 45 height 43
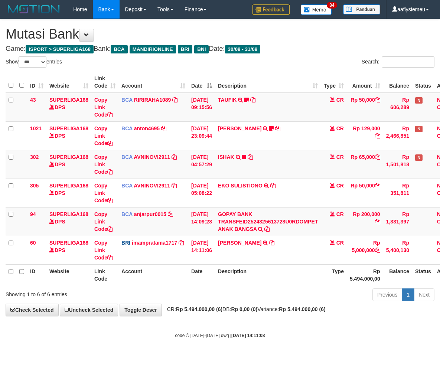
select select "***"
click at [178, 290] on div "Showing 1 to 6 of 6 entries" at bounding box center [92, 293] width 184 height 10
click at [172, 286] on div "ID Website Link Code Account Date Description Type Amount Balance Status Action…" at bounding box center [220, 178] width 440 height 218
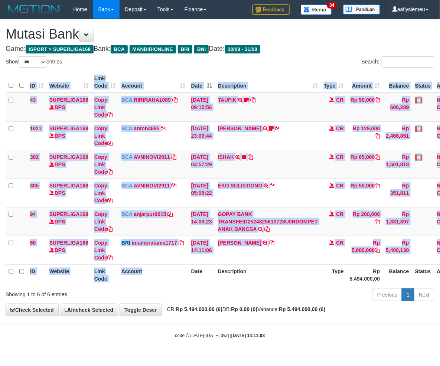
click at [171, 285] on div "ID Website Link Code Account Date Description Type Amount Balance Status Action…" at bounding box center [220, 178] width 440 height 218
click at [171, 285] on th "Account" at bounding box center [154, 275] width 70 height 21
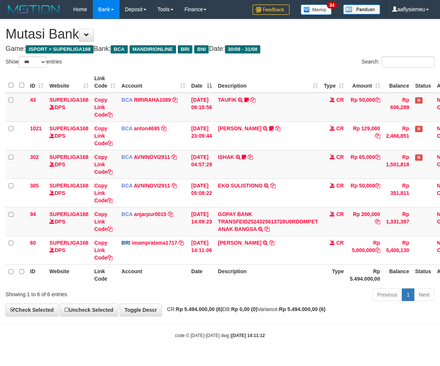
select select "***"
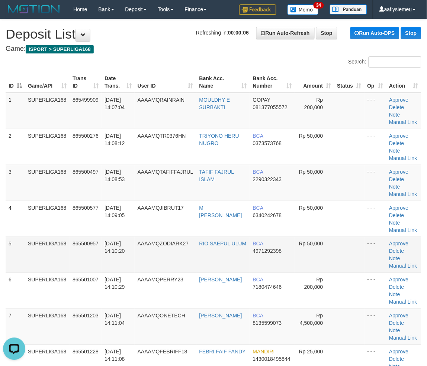
drag, startPoint x: 35, startPoint y: 251, endPoint x: 12, endPoint y: 263, distance: 25.3
click at [27, 257] on td "SUPERLIGA168" at bounding box center [47, 255] width 45 height 36
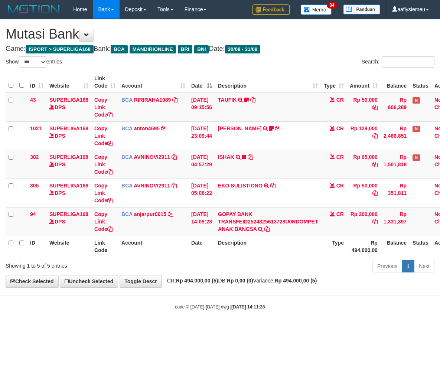
select select "***"
click at [226, 246] on th "Description" at bounding box center [268, 246] width 106 height 21
select select "***"
click at [158, 261] on div "Showing 1 to 5 of 5 entries" at bounding box center [92, 264] width 172 height 10
select select "***"
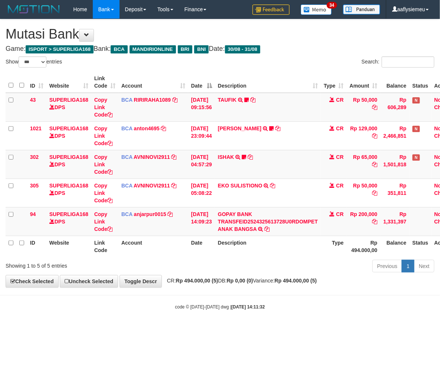
click at [192, 290] on body "Toggle navigation Home Bank Account List Load By Website Group [ISPORT] SUPERLI…" at bounding box center [220, 164] width 440 height 329
drag, startPoint x: 189, startPoint y: 292, endPoint x: 190, endPoint y: 287, distance: 4.8
click at [188, 295] on body "Toggle navigation Home Bank Account List Load By Website Group [ISPORT] SUPERLI…" at bounding box center [220, 164] width 440 height 329
click at [181, 297] on body "Toggle navigation Home Bank Account List Load By Website Group [ISPORT] SUPERLI…" at bounding box center [220, 164] width 440 height 329
drag, startPoint x: 177, startPoint y: 303, endPoint x: 176, endPoint y: 296, distance: 6.7
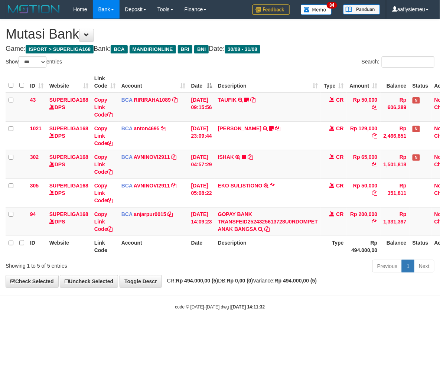
click at [176, 305] on body "Toggle navigation Home Bank Account List Load By Website Group [ISPORT] SUPERLI…" at bounding box center [220, 164] width 440 height 329
click at [173, 305] on div "code © 2012-2018 dwg | 2025/08/31 14:11:32" at bounding box center [220, 306] width 440 height 7
select select "***"
click at [213, 295] on body "Toggle navigation Home Bank Account List Load By Website Group [ISPORT] SUPERLI…" at bounding box center [220, 164] width 440 height 329
click at [220, 289] on body "Toggle navigation Home Bank Account List Load By Website Group [ISPORT] SUPERLI…" at bounding box center [220, 164] width 440 height 329
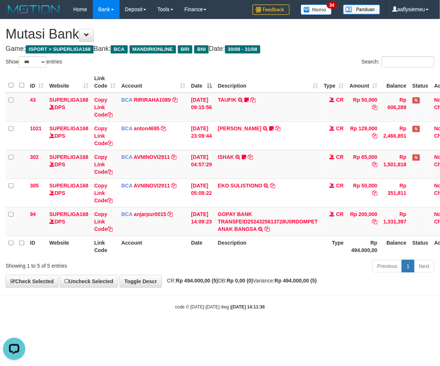
click at [223, 292] on body "Toggle navigation Home Bank Account List Load By Website Group [ISPORT] SUPERLI…" at bounding box center [220, 164] width 440 height 329
select select "***"
click at [240, 303] on div "code © 2012-2018 dwg | 2025/08/31 14:11:46" at bounding box center [220, 306] width 440 height 7
click at [242, 307] on strong "2025/08/31 14:11:46" at bounding box center [247, 307] width 33 height 5
click at [241, 308] on strong "2025/08/31 14:11:46" at bounding box center [247, 307] width 33 height 5
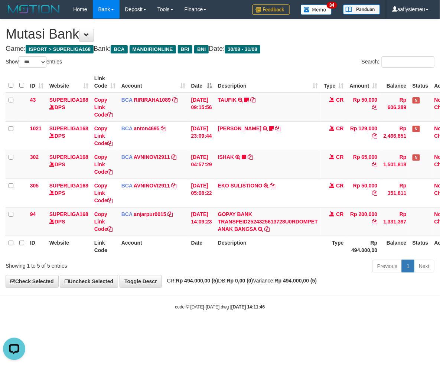
drag, startPoint x: 240, startPoint y: 311, endPoint x: 240, endPoint y: 307, distance: 4.1
click at [240, 310] on div "code © 2012-2018 dwg | 2025/08/31 14:11:46" at bounding box center [220, 306] width 440 height 7
click at [239, 311] on body "Toggle navigation Home Bank Account List Load By Website Group [ISPORT] SUPERLI…" at bounding box center [220, 164] width 440 height 329
click at [235, 312] on body "Toggle navigation Home Bank Account List Load By Website Group [ISPORT] SUPERLI…" at bounding box center [220, 164] width 440 height 329
click at [232, 317] on body "Toggle navigation Home Bank Account List Load By Website Group [ISPORT] SUPERLI…" at bounding box center [220, 164] width 440 height 329
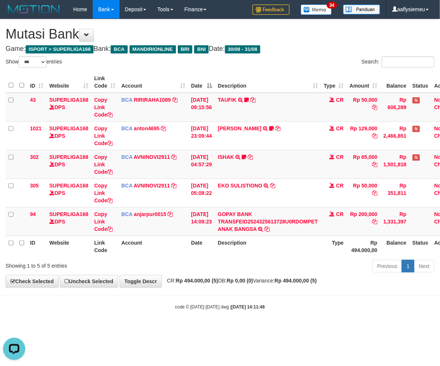
click at [229, 318] on body "Toggle navigation Home Bank Account List Load By Website Group [ISPORT] SUPERLI…" at bounding box center [220, 164] width 440 height 329
drag, startPoint x: 213, startPoint y: 307, endPoint x: 219, endPoint y: 307, distance: 6.0
click at [213, 310] on div "code © 2012-2018 dwg | 2025/08/31 14:11:46" at bounding box center [220, 306] width 440 height 7
click at [175, 296] on body "Toggle navigation Home Bank Account List Load By Website Group [ISPORT] SUPERLI…" at bounding box center [220, 164] width 440 height 329
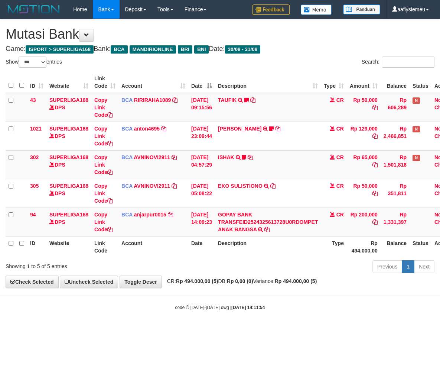
select select "***"
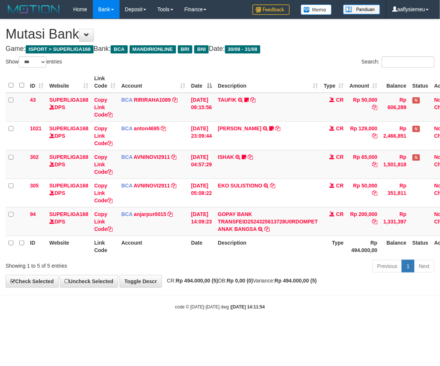
click at [174, 295] on body "Toggle navigation Home Bank Account List Load By Website Group [ISPORT] SUPERLI…" at bounding box center [220, 164] width 440 height 329
click at [173, 294] on body "Toggle navigation Home Bank Account List Load By Website Group [ISPORT] SUPERLI…" at bounding box center [220, 164] width 440 height 329
click at [158, 272] on div "Showing 1 to 5 of 5 entries Previous 1 Next" at bounding box center [220, 267] width 440 height 16
click at [158, 266] on div "Showing 1 to 5 of 5 entries" at bounding box center [92, 264] width 172 height 10
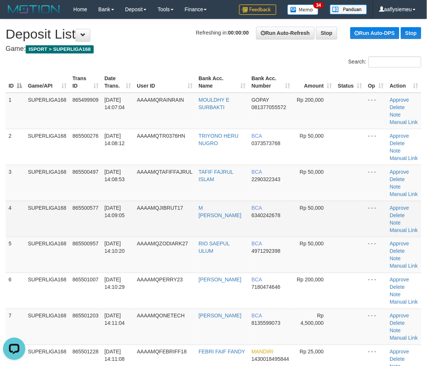
click at [39, 202] on td "SUPERLIGA168" at bounding box center [47, 219] width 45 height 36
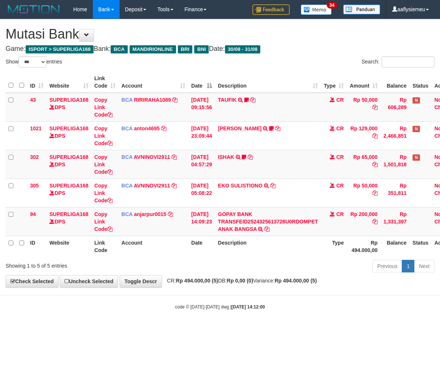
select select "***"
click at [176, 265] on div "Showing 1 to 5 of 5 entries" at bounding box center [92, 264] width 172 height 10
click at [175, 265] on div "Showing 1 to 5 of 5 entries" at bounding box center [92, 264] width 172 height 10
select select "***"
click at [173, 262] on div "Showing 1 to 5 of 5 entries" at bounding box center [92, 264] width 172 height 10
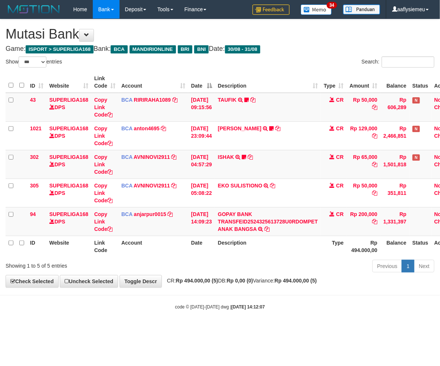
click at [173, 262] on div "Showing 1 to 5 of 5 entries" at bounding box center [92, 264] width 172 height 10
click at [173, 261] on div "Showing 1 to 5 of 5 entries" at bounding box center [92, 264] width 172 height 10
click at [238, 262] on div "Previous 1 Next" at bounding box center [312, 267] width 246 height 16
click at [237, 262] on div "Previous 1 Next" at bounding box center [312, 267] width 246 height 16
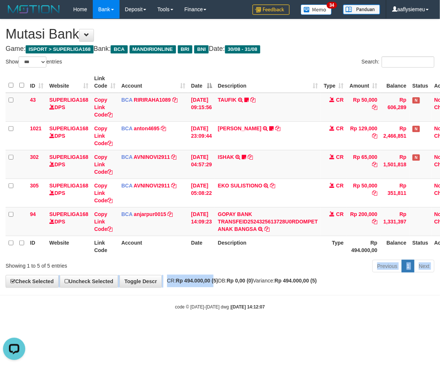
drag, startPoint x: 220, startPoint y: 271, endPoint x: 214, endPoint y: 276, distance: 7.9
click at [218, 280] on div "**********" at bounding box center [220, 153] width 440 height 268
click at [212, 273] on div "Previous 1 Next" at bounding box center [312, 267] width 246 height 16
click at [211, 272] on div "Previous 1 Next" at bounding box center [312, 267] width 246 height 16
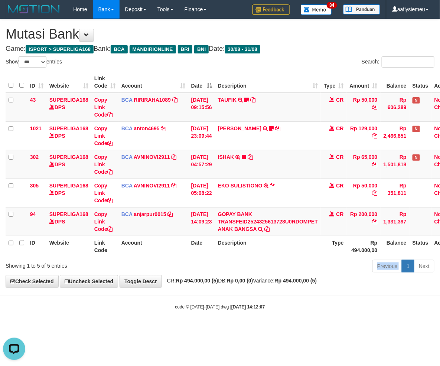
click at [211, 272] on div "Previous 1 Next" at bounding box center [312, 267] width 246 height 16
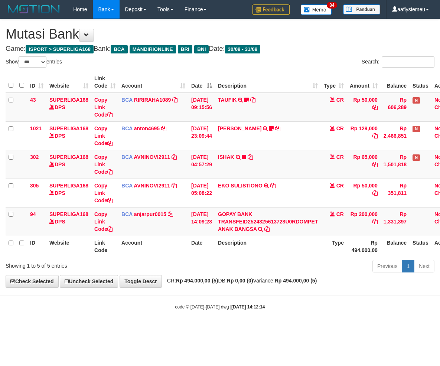
select select "***"
click at [208, 268] on div "Previous 1 Next" at bounding box center [312, 267] width 246 height 16
select select "***"
click at [240, 272] on div "Previous 1 Next" at bounding box center [312, 267] width 246 height 16
select select "***"
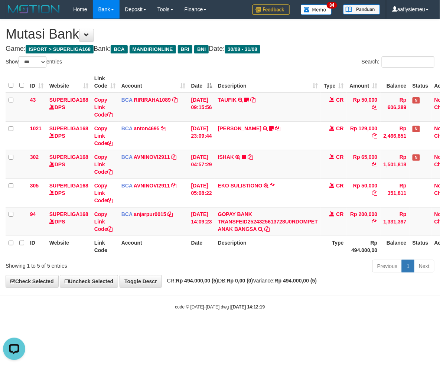
click at [238, 270] on div "Previous 1 Next" at bounding box center [312, 267] width 246 height 16
click at [239, 268] on div "Previous 1 Next" at bounding box center [312, 267] width 246 height 16
select select "***"
click at [199, 253] on th "Date" at bounding box center [201, 246] width 27 height 21
select select "***"
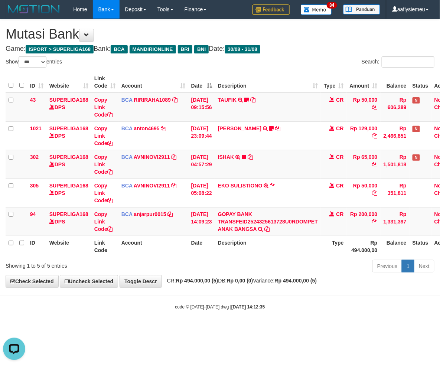
click at [235, 266] on div "Previous 1 Next" at bounding box center [312, 267] width 246 height 16
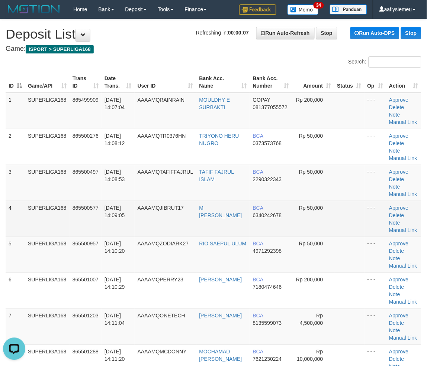
drag, startPoint x: 82, startPoint y: 222, endPoint x: 1, endPoint y: 251, distance: 86.7
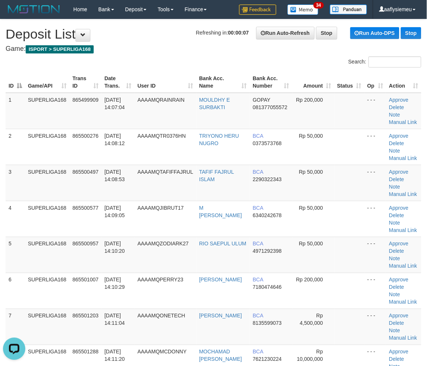
click at [82, 224] on td "865500577" at bounding box center [85, 219] width 32 height 36
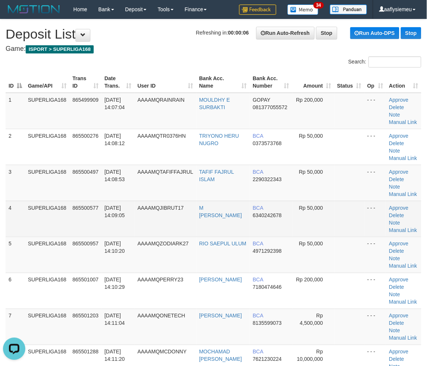
click at [76, 220] on td "865500577" at bounding box center [85, 219] width 32 height 36
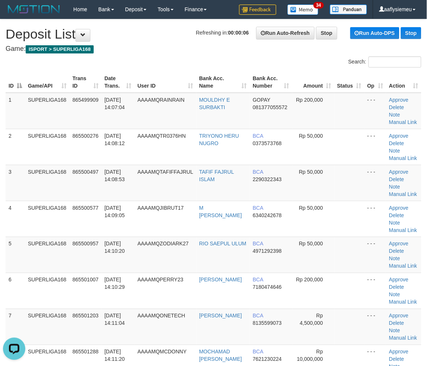
drag, startPoint x: 61, startPoint y: 216, endPoint x: 1, endPoint y: 237, distance: 63.8
click at [58, 220] on td "SUPERLIGA168" at bounding box center [47, 219] width 45 height 36
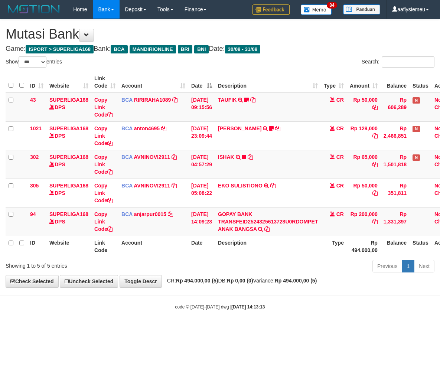
select select "***"
click at [302, 277] on div "**********" at bounding box center [220, 153] width 440 height 268
click at [303, 278] on div "**********" at bounding box center [220, 153] width 440 height 268
drag, startPoint x: 302, startPoint y: 279, endPoint x: 309, endPoint y: 276, distance: 7.2
click at [302, 279] on div "**********" at bounding box center [220, 153] width 440 height 268
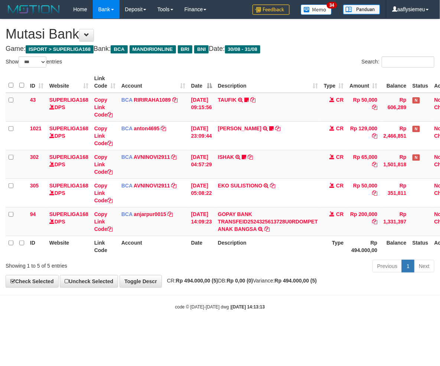
click at [309, 268] on div "Previous 1 Next" at bounding box center [312, 267] width 246 height 16
click at [257, 265] on div "Previous 1 Next" at bounding box center [312, 267] width 246 height 16
drag, startPoint x: 195, startPoint y: 279, endPoint x: 194, endPoint y: 283, distance: 4.2
click at [194, 283] on strong "Rp 494.000,00 (5)" at bounding box center [197, 281] width 42 height 6
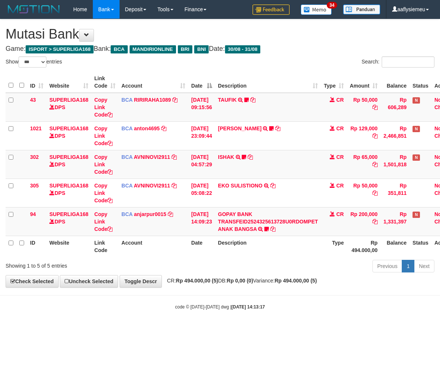
select select "***"
click at [269, 228] on icon at bounding box center [267, 229] width 4 height 5
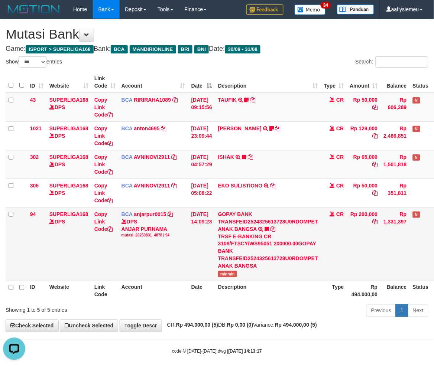
click at [229, 273] on span "rainrain" at bounding box center [227, 274] width 19 height 6
copy span "rainrain"
drag, startPoint x: 108, startPoint y: 229, endPoint x: 158, endPoint y: 228, distance: 49.8
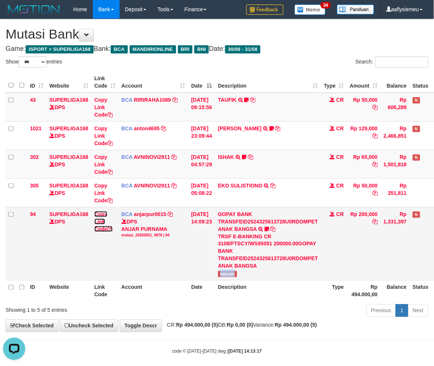
click at [107, 229] on link "Copy Link Code" at bounding box center [103, 221] width 18 height 21
copy span "rainrain"
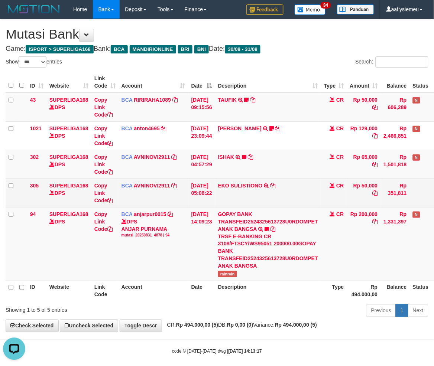
scroll to position [102, 0]
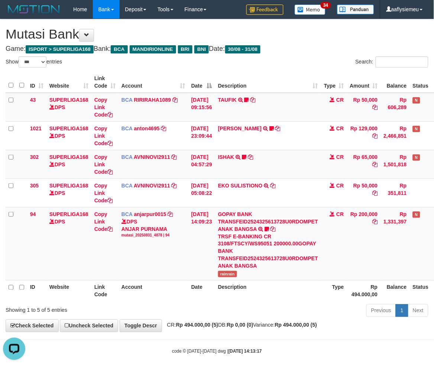
drag, startPoint x: 346, startPoint y: 278, endPoint x: 438, endPoint y: 257, distance: 93.6
click at [346, 279] on td "CR" at bounding box center [334, 243] width 26 height 73
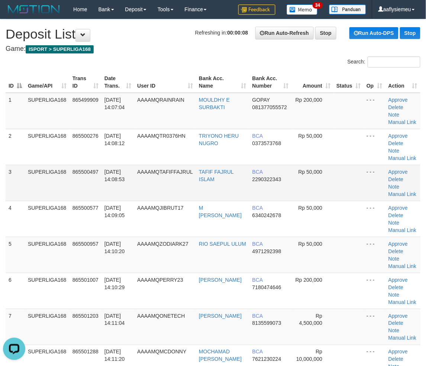
drag, startPoint x: 51, startPoint y: 192, endPoint x: 84, endPoint y: 197, distance: 33.8
click at [51, 192] on td "SUPERLIGA168" at bounding box center [47, 183] width 45 height 36
click at [403, 119] on link "Manual Link" at bounding box center [402, 122] width 28 height 6
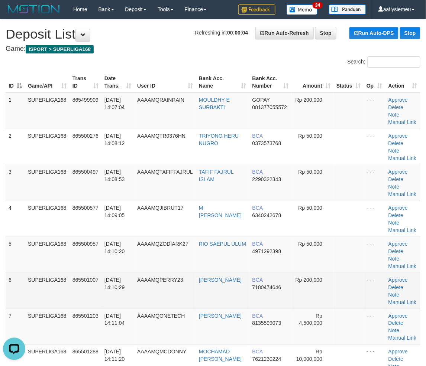
click at [52, 290] on td "SUPERLIGA168" at bounding box center [47, 291] width 45 height 36
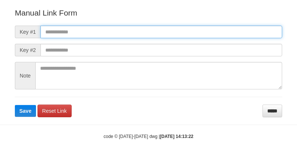
click at [76, 36] on input "text" at bounding box center [161, 32] width 242 height 13
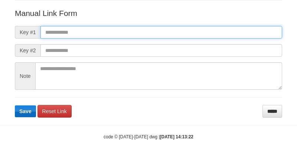
paste input "**********"
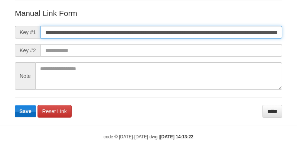
scroll to position [0, 435]
type input "**********"
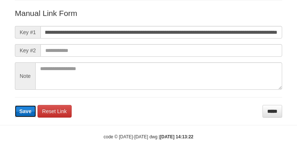
click at [20, 114] on button "Save" at bounding box center [25, 112] width 21 height 12
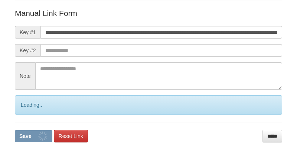
click at [20, 114] on div "Loading.." at bounding box center [148, 104] width 267 height 19
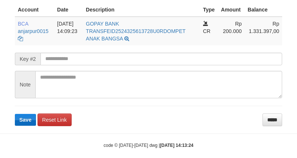
scroll to position [201, 0]
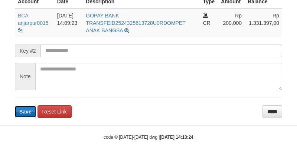
click at [22, 109] on span "Save" at bounding box center [25, 112] width 12 height 6
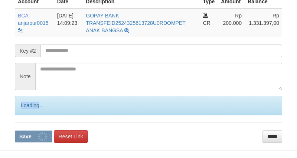
click at [22, 109] on div "Loading.." at bounding box center [148, 105] width 267 height 19
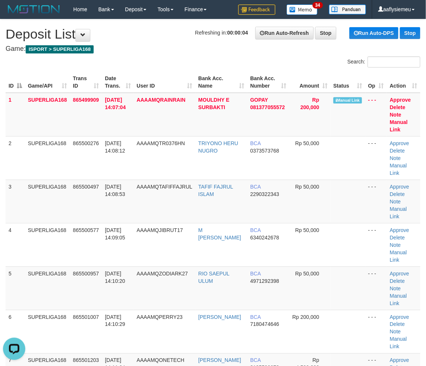
drag, startPoint x: 38, startPoint y: 252, endPoint x: 1, endPoint y: 260, distance: 37.3
click at [36, 267] on td "SUPERLIGA168" at bounding box center [47, 288] width 45 height 43
click at [114, 187] on span "31/08/2025 14:08:53" at bounding box center [115, 190] width 20 height 13
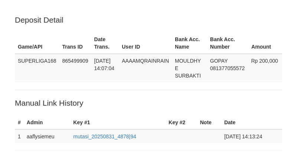
scroll to position [197, 0]
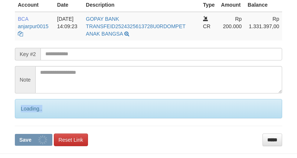
click at [22, 109] on div "Loading.." at bounding box center [148, 108] width 267 height 19
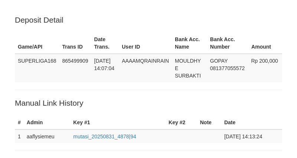
scroll to position [197, 0]
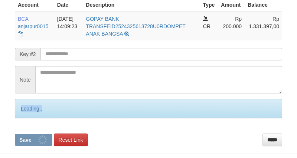
click at [22, 109] on div "Loading.." at bounding box center [148, 108] width 267 height 19
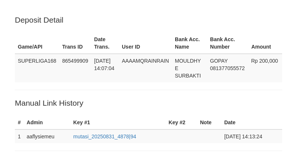
scroll to position [197, 0]
